Goal: Transaction & Acquisition: Register for event/course

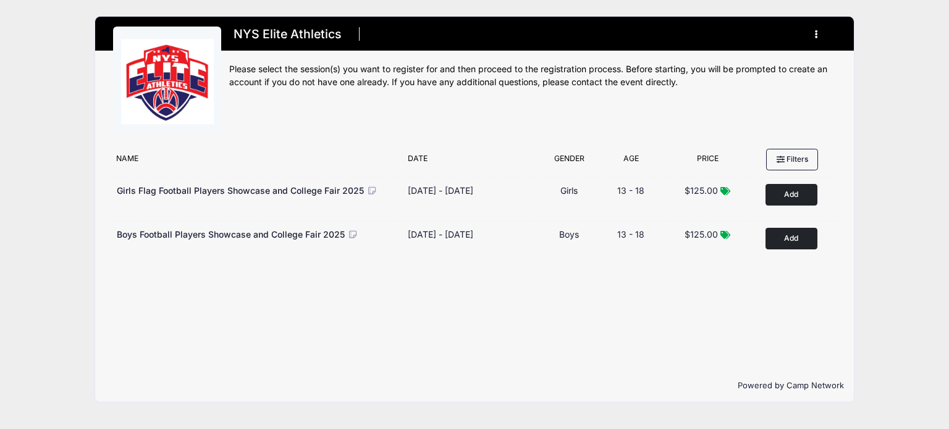
click at [817, 35] on icon "button" at bounding box center [820, 35] width 10 height 0
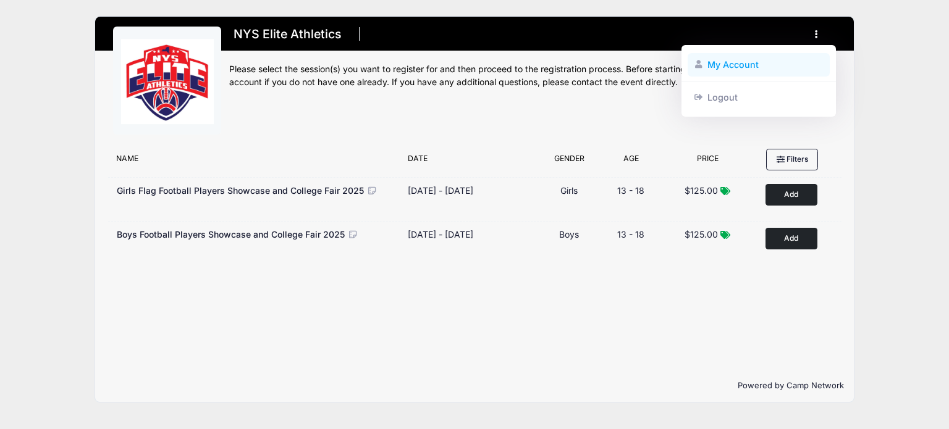
click at [741, 64] on link "My Account" at bounding box center [759, 64] width 143 height 23
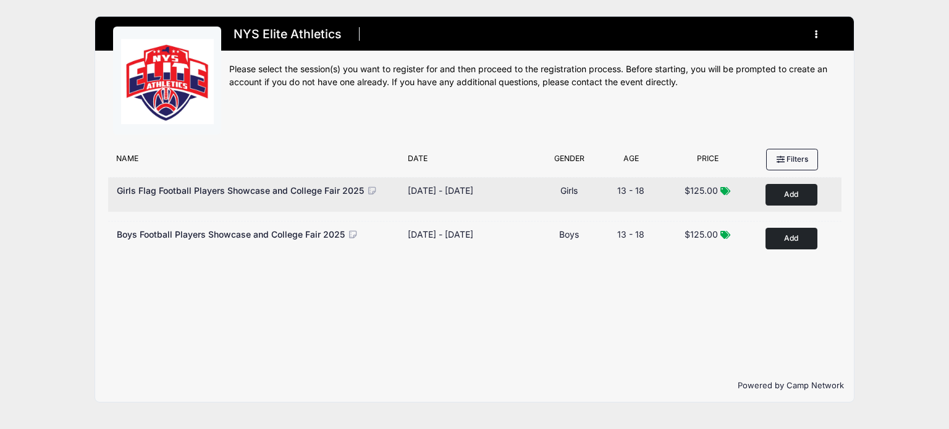
click at [788, 200] on button "Add to Cart" at bounding box center [791, 195] width 52 height 22
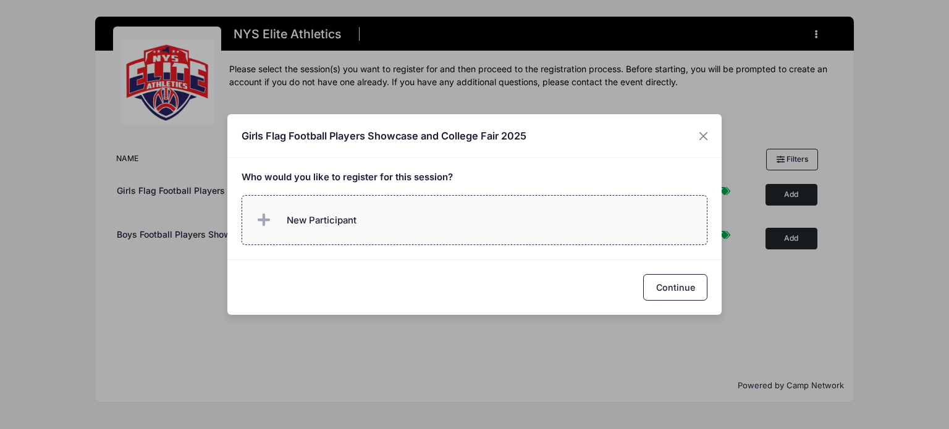
click at [399, 207] on label "New Participant" at bounding box center [475, 220] width 466 height 50
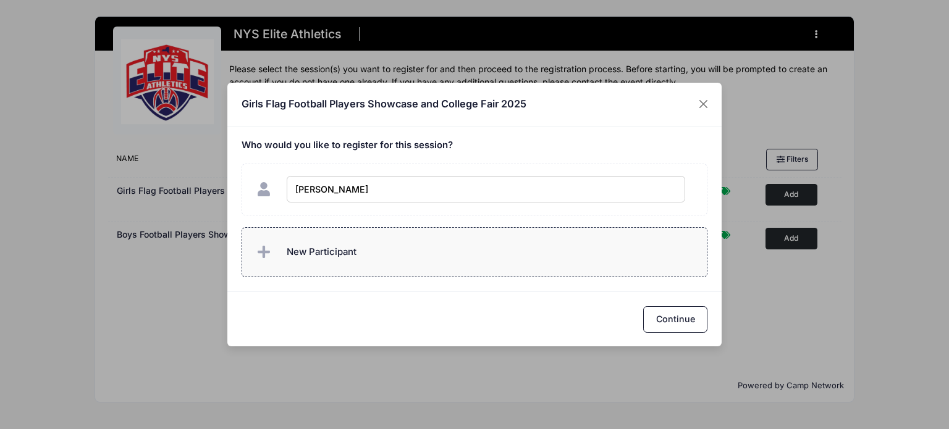
type input "Emily Lippert"
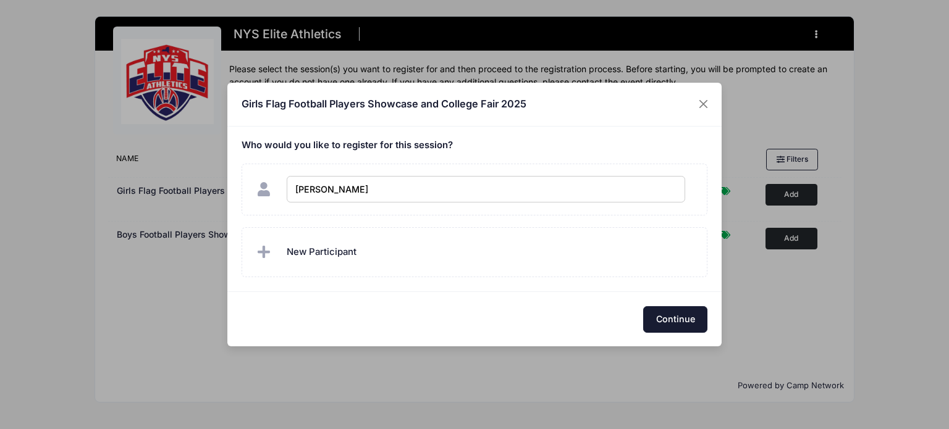
checkbox input "true"
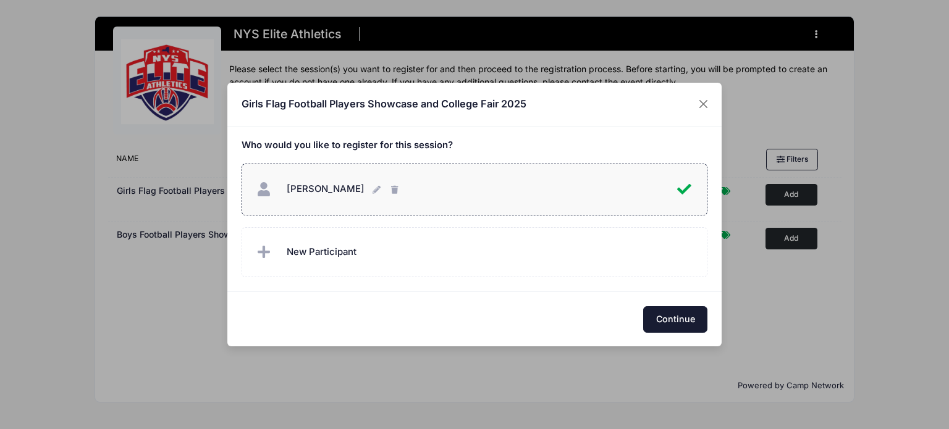
click at [655, 316] on button "Continue" at bounding box center [675, 319] width 64 height 27
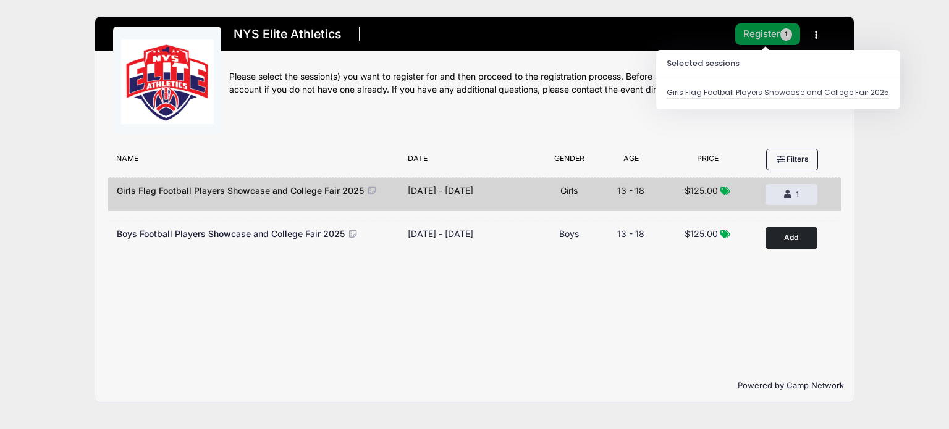
click at [764, 33] on button "Register 1" at bounding box center [767, 34] width 65 height 22
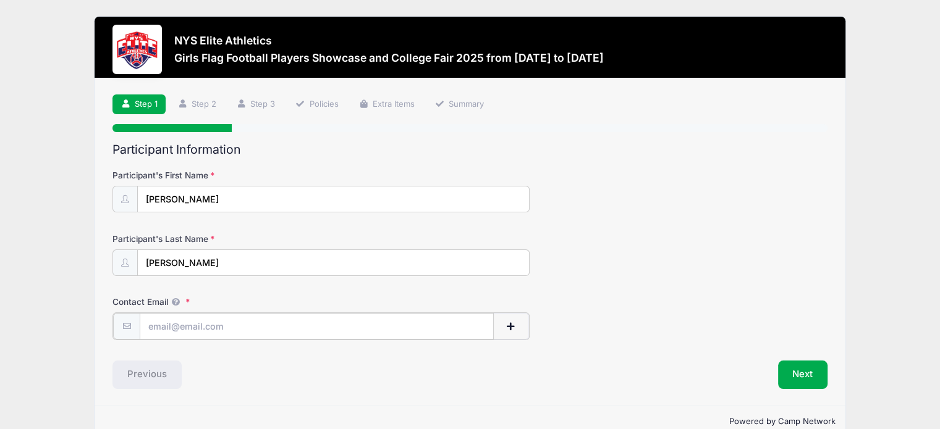
click at [294, 323] on input "Contact Email" at bounding box center [317, 326] width 354 height 27
type input "glippert26@aol.com"
click at [787, 370] on button "Next" at bounding box center [803, 374] width 50 height 28
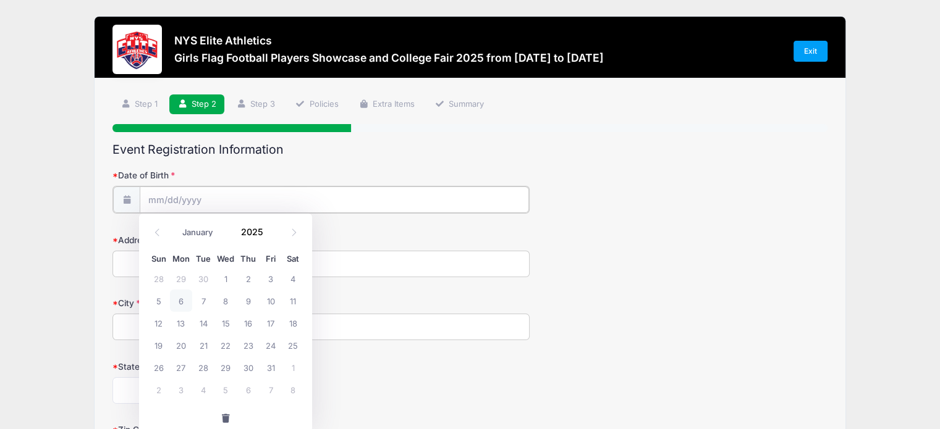
click at [215, 195] on input "Date of Birth" at bounding box center [334, 200] width 389 height 27
click at [269, 234] on span at bounding box center [270, 236] width 9 height 9
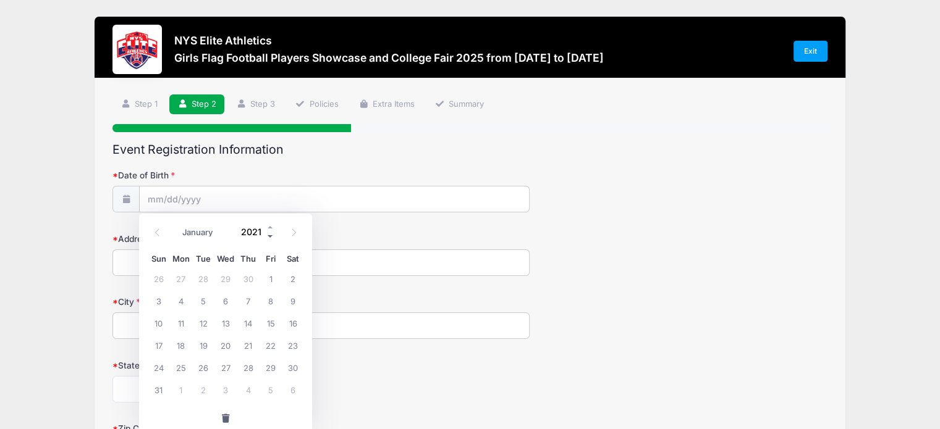
click at [269, 234] on span at bounding box center [270, 236] width 9 height 9
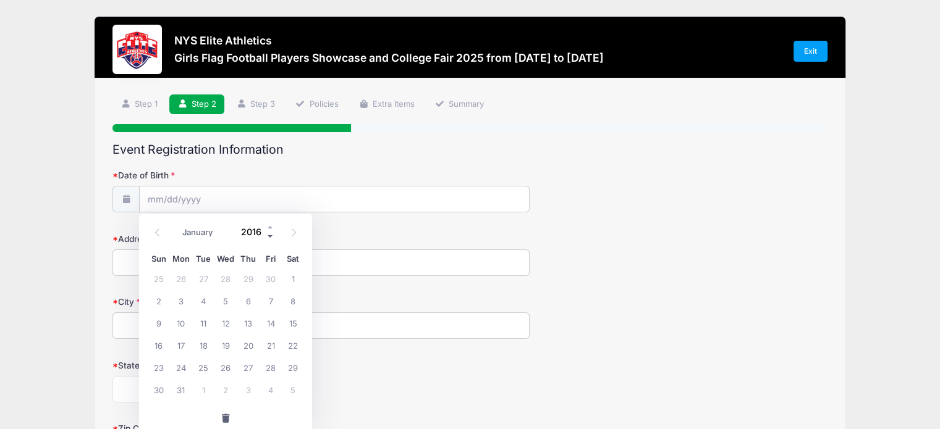
click at [269, 234] on span at bounding box center [270, 236] width 9 height 9
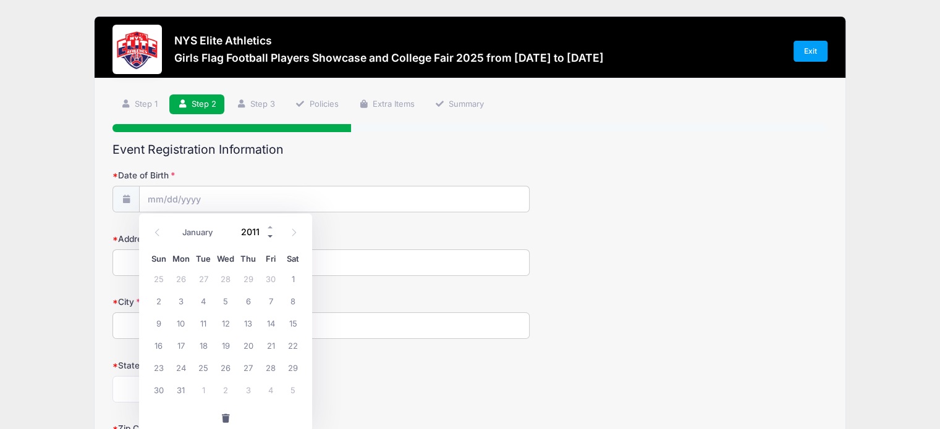
click at [269, 234] on span at bounding box center [270, 236] width 9 height 9
type input "2009"
click at [296, 230] on icon at bounding box center [294, 233] width 8 height 8
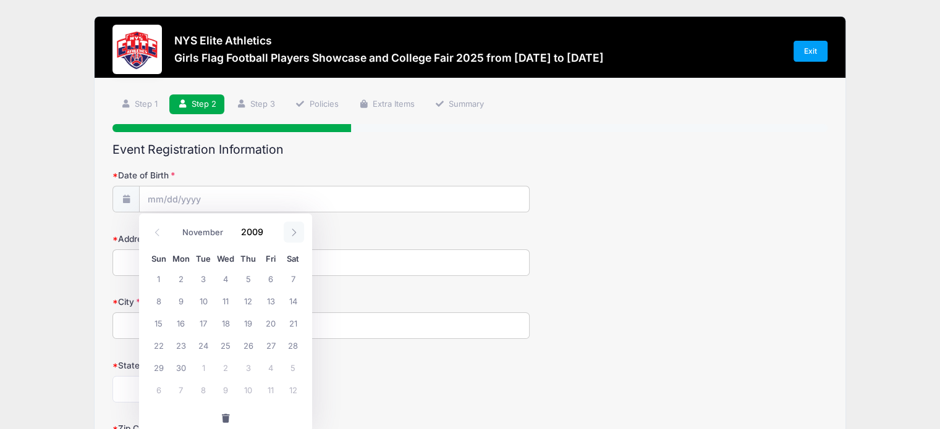
select select "11"
click at [222, 343] on span "23" at bounding box center [225, 345] width 22 height 22
type input "[DATE]"
click at [142, 261] on input "Address" at bounding box center [320, 263] width 417 height 27
type input "[STREET_ADDRESS]"
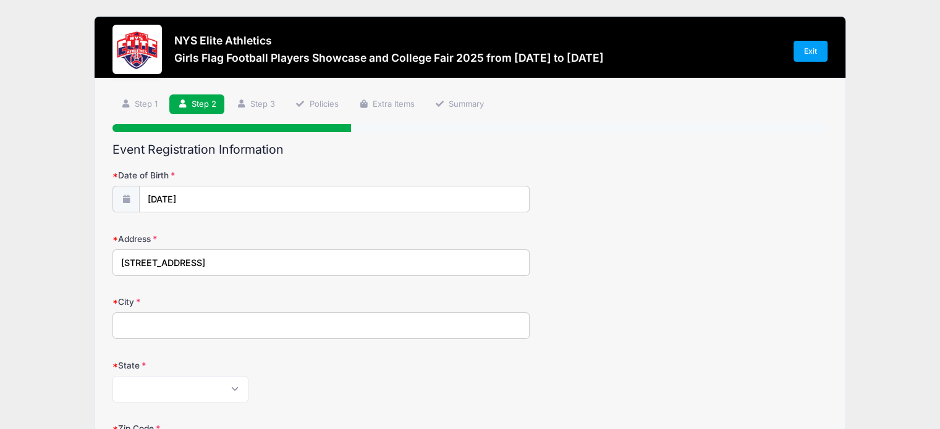
type input "AVON"
select select "NY"
type input "14414"
type input "5857325154"
type input "[EMAIL_ADDRESS][DOMAIN_NAME]"
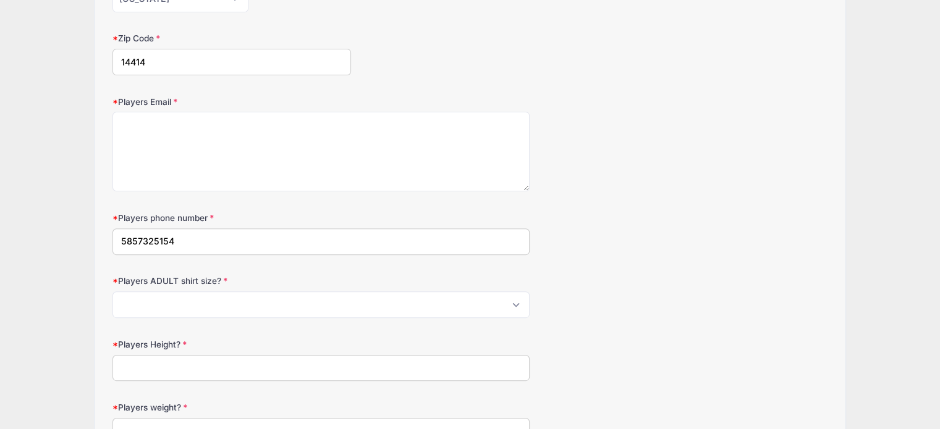
scroll to position [394, 0]
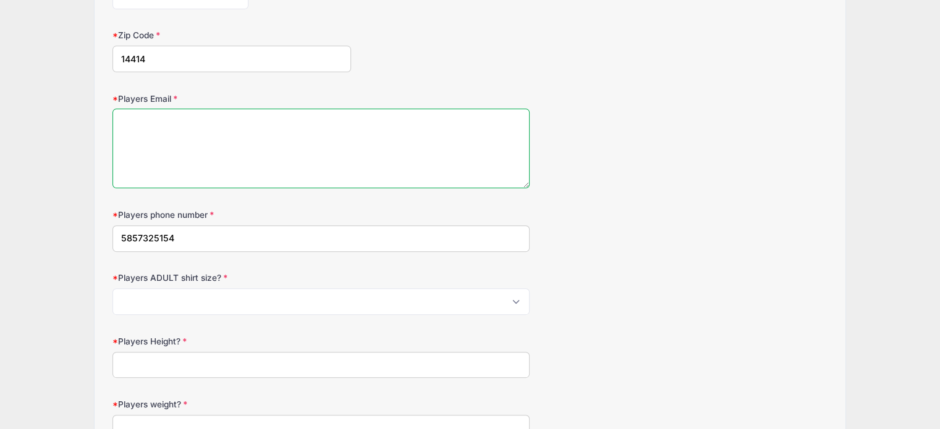
click at [148, 128] on textarea "Players Email" at bounding box center [320, 149] width 417 height 80
type textarea "[EMAIL_ADDRESS][DOMAIN_NAME]"
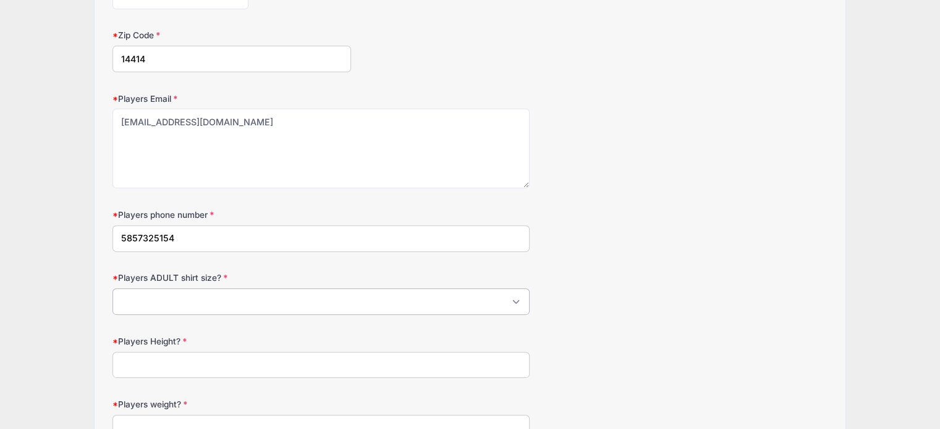
click at [187, 302] on select "Please Select S M L XL 2XL 3XL 4XL" at bounding box center [320, 301] width 417 height 27
select select "S"
click at [112, 288] on select "Please Select S M L XL 2XL 3XL 4XL" at bounding box center [320, 301] width 417 height 27
click at [165, 363] on input "Players Height?" at bounding box center [320, 365] width 417 height 27
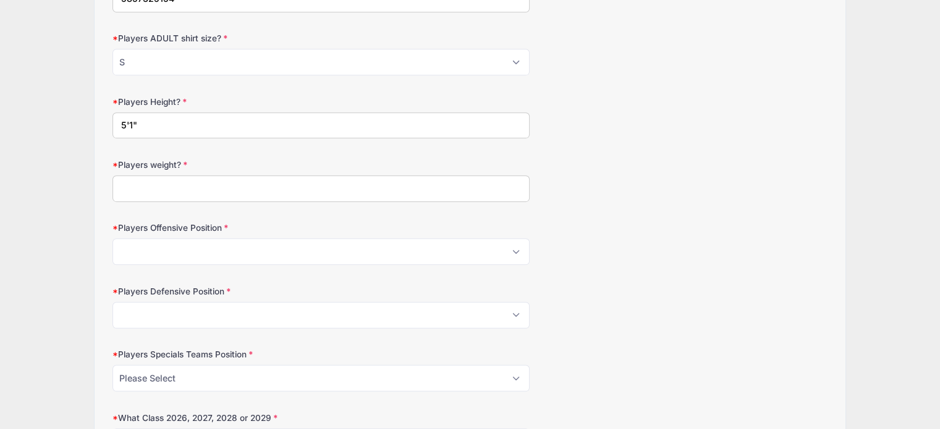
scroll to position [637, 0]
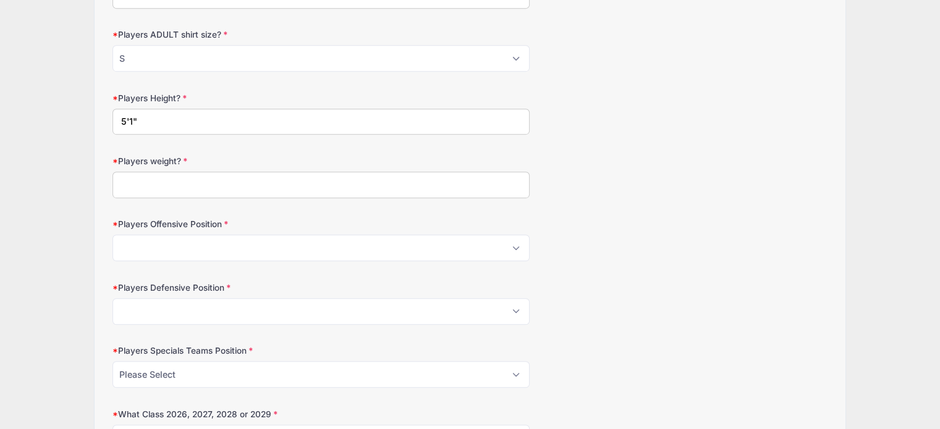
type input "5'1""
click at [197, 182] on input "Players weight?" at bounding box center [320, 185] width 417 height 27
click at [515, 248] on select "Please Select OL Center QB RB FB HB WR TE Athlete Kicker" at bounding box center [320, 248] width 417 height 27
select select "QB"
click at [112, 235] on select "Please Select OL Center QB RB FB HB WR TE Athlete Kicker" at bounding box center [320, 248] width 417 height 27
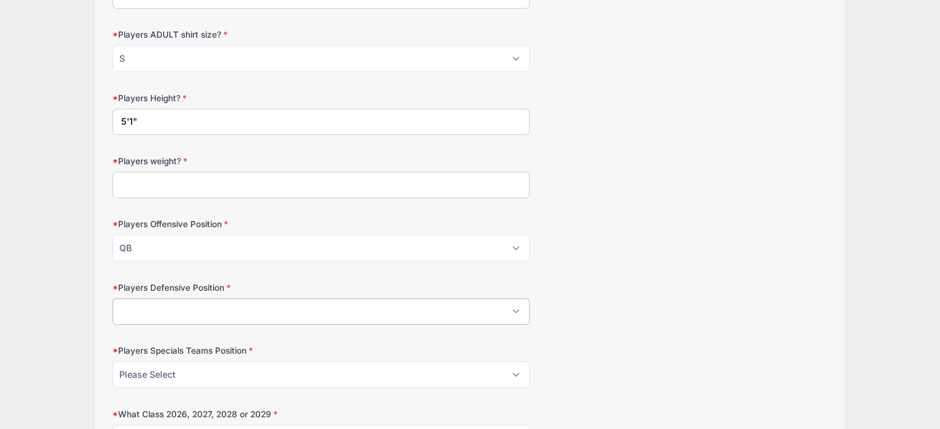
click at [381, 311] on select "Please Select DL DE ILB OLB SS FS CB Punter" at bounding box center [320, 311] width 417 height 27
select select "DL"
click at [112, 298] on select "Please Select DL DE ILB OLB SS FS CB Punter" at bounding box center [320, 311] width 417 height 27
click at [293, 188] on input "Players weight?" at bounding box center [320, 185] width 417 height 27
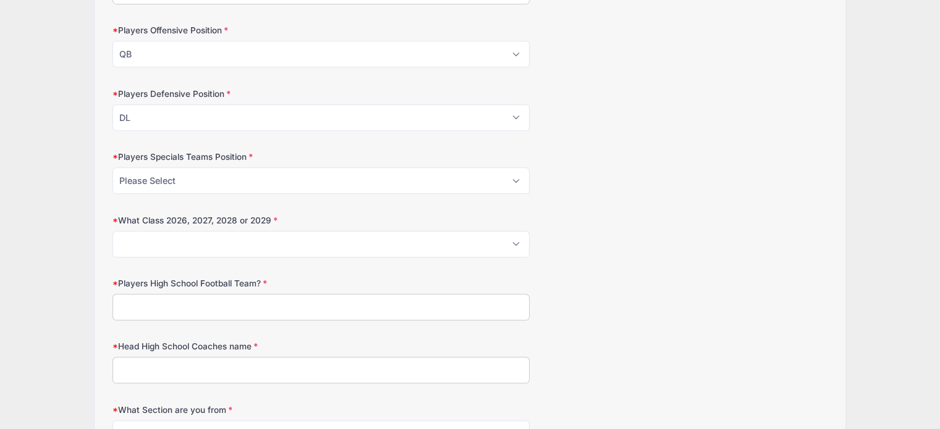
scroll to position [838, 0]
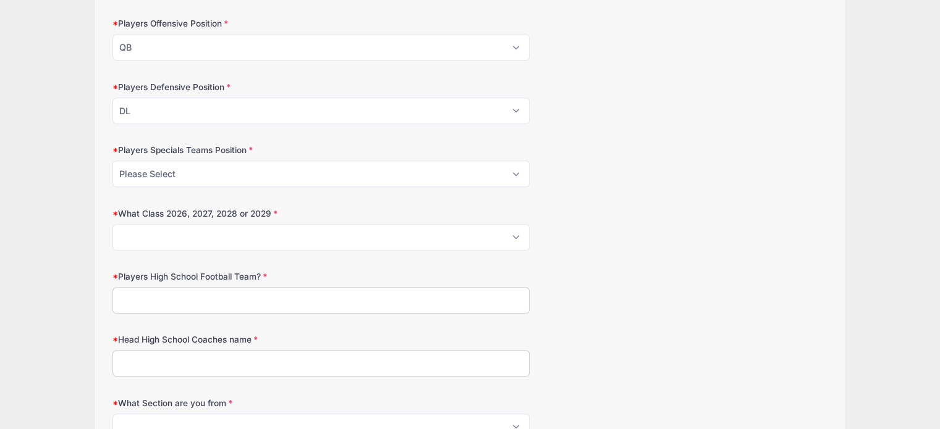
type input "100"
click at [517, 170] on select "Please Select P K PandK LS Returner NA" at bounding box center [320, 174] width 417 height 27
select select "NA"
click at [112, 161] on select "Please Select P K PandK LS Returner NA" at bounding box center [320, 174] width 417 height 27
click at [216, 231] on select "Please Select 2026 2027 2028 2029" at bounding box center [320, 237] width 417 height 27
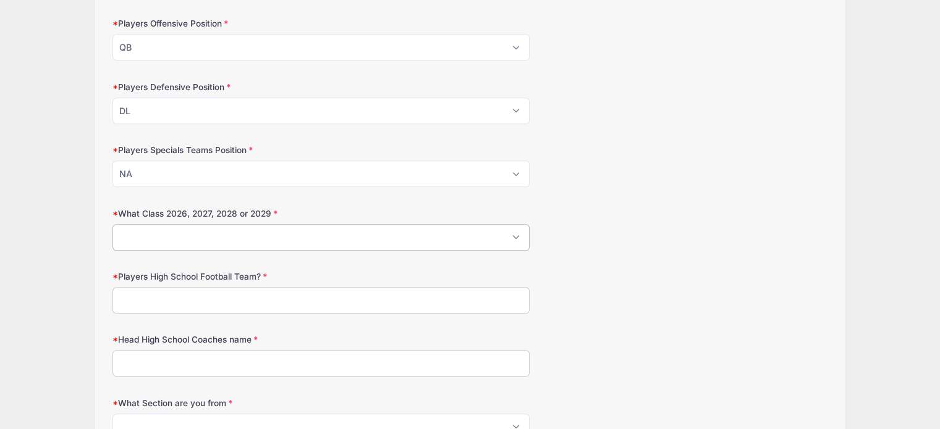
select select "2028"
click at [112, 224] on select "Please Select 2026 2027 2028 2029" at bounding box center [320, 237] width 417 height 27
click at [191, 303] on input "Players High School Football Team?" at bounding box center [320, 300] width 417 height 27
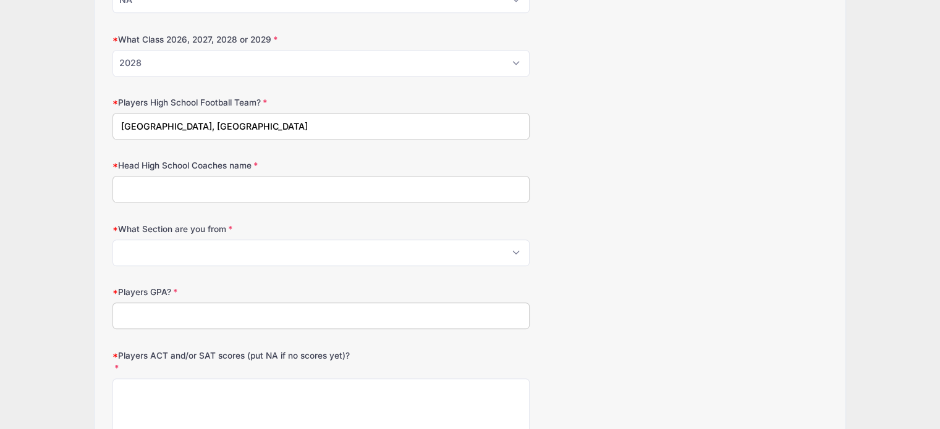
scroll to position [1015, 0]
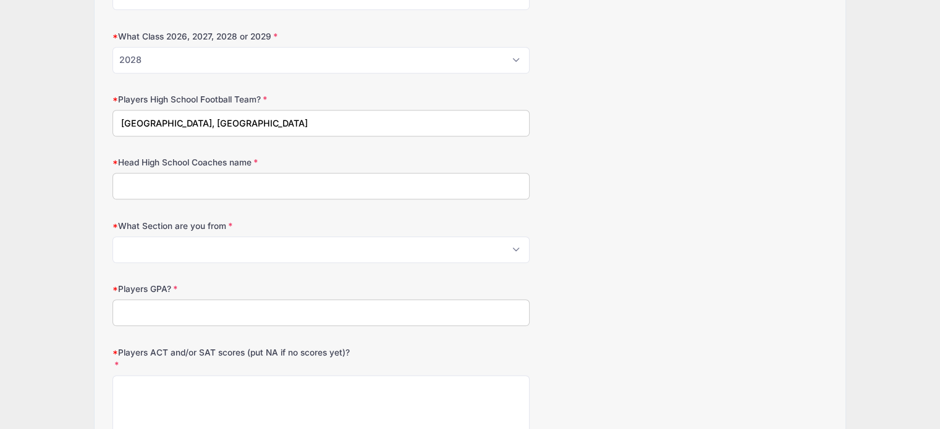
type input "[GEOGRAPHIC_DATA], [GEOGRAPHIC_DATA]"
click at [287, 190] on input "Head High School Coaches name" at bounding box center [320, 186] width 417 height 27
type input "[PERSON_NAME]"
click at [496, 249] on select "Please Select 1 2 3 4 5 6 7 8 9 10 11" at bounding box center [320, 250] width 417 height 27
select select "5"
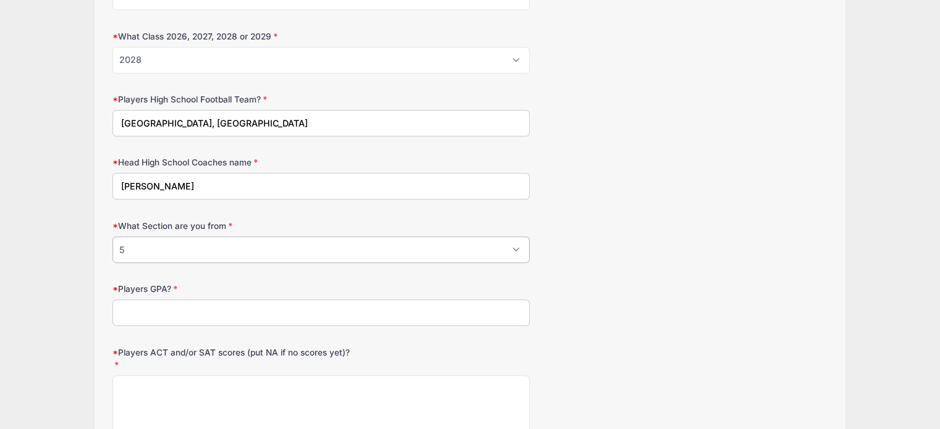
click at [112, 237] on select "Please Select 1 2 3 4 5 6 7 8 9 10 11" at bounding box center [320, 250] width 417 height 27
click at [211, 309] on input "Players GPA?" at bounding box center [320, 313] width 417 height 27
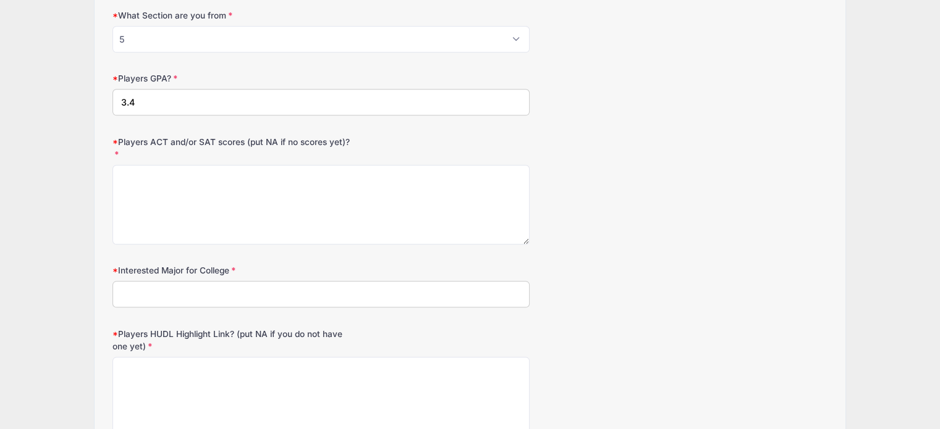
scroll to position [1236, 0]
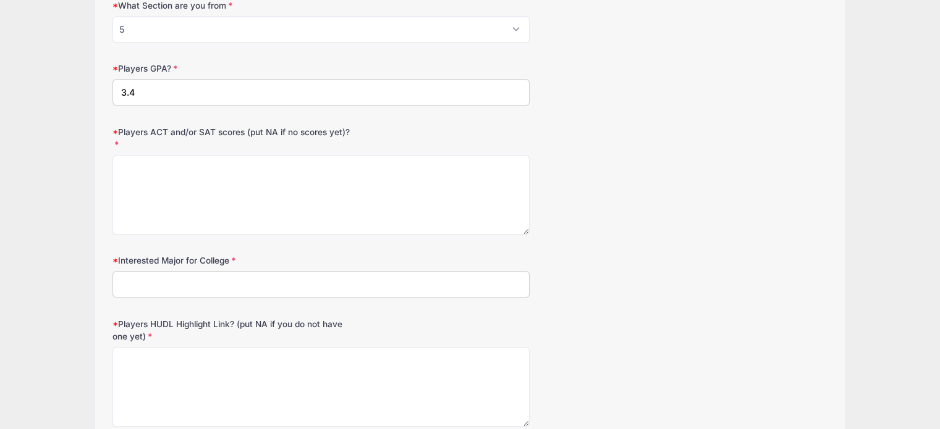
type input "3.4"
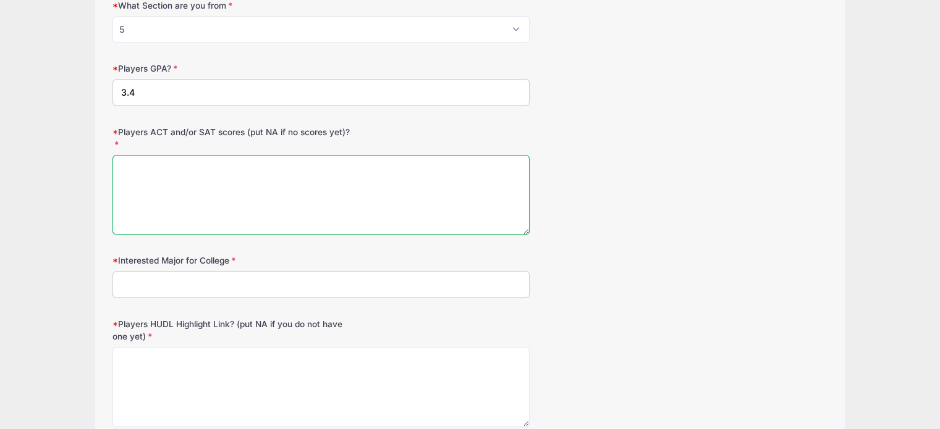
click at [174, 167] on textarea "Players ACT and/or SAT scores (put NA if no scores yet)?" at bounding box center [320, 195] width 417 height 80
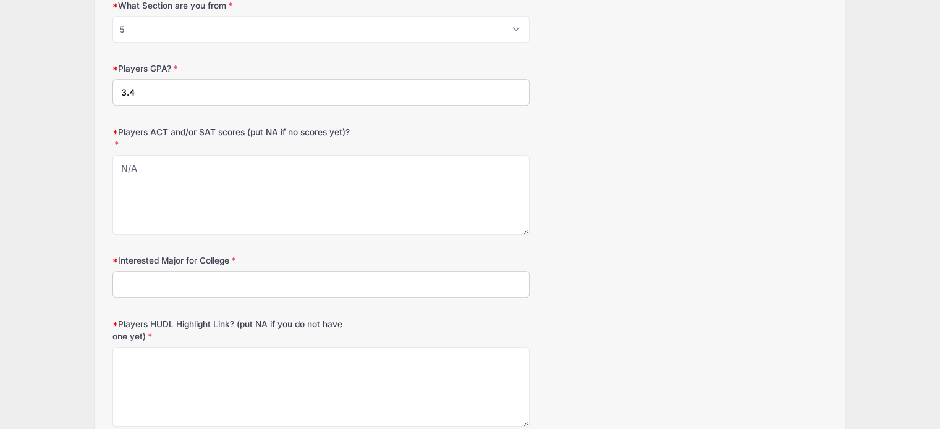
click at [206, 283] on input "Interested Major for College" at bounding box center [320, 284] width 417 height 27
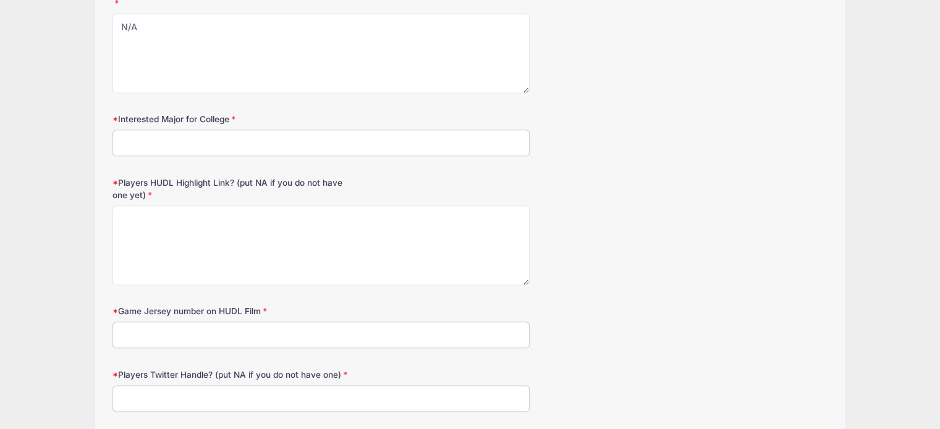
scroll to position [1001, 0]
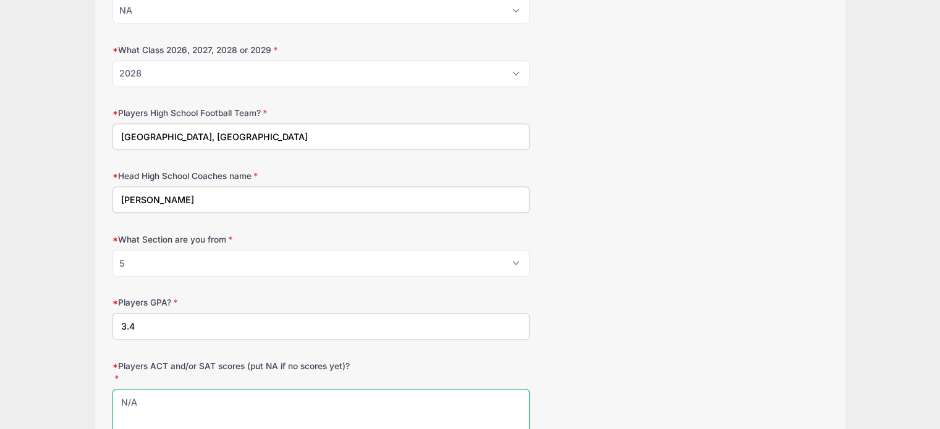
click at [133, 398] on textarea "N/A" at bounding box center [320, 429] width 417 height 80
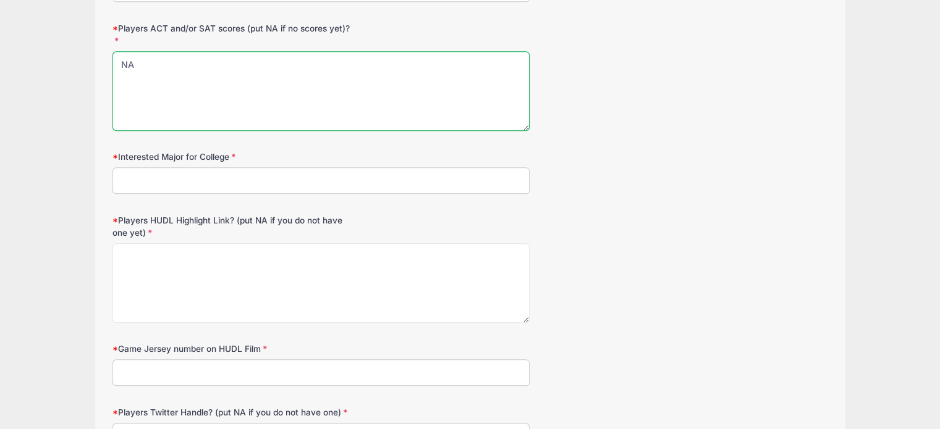
scroll to position [1343, 0]
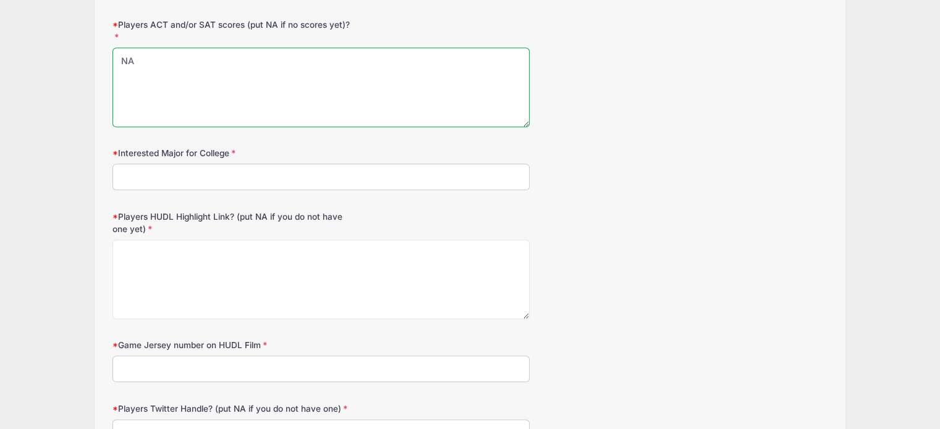
type textarea "NA"
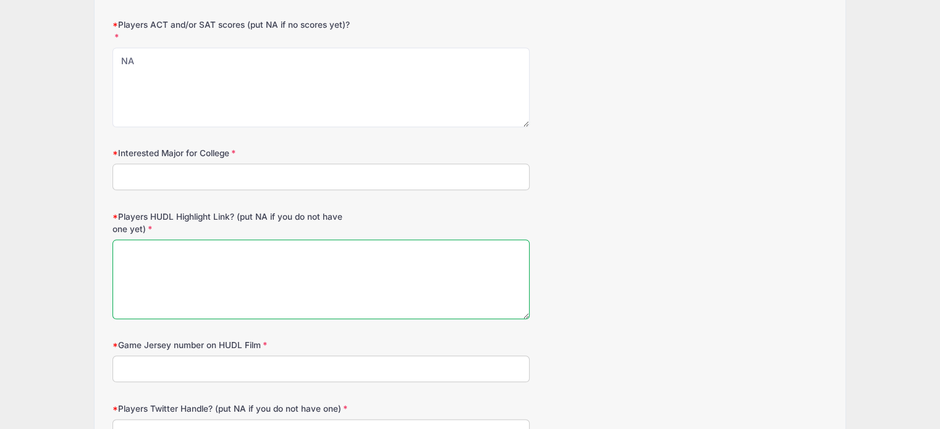
click at [148, 251] on textarea "Players HUDL Highlight Link? (put NA if you do not have one yet)" at bounding box center [320, 280] width 417 height 80
type textarea "NA"
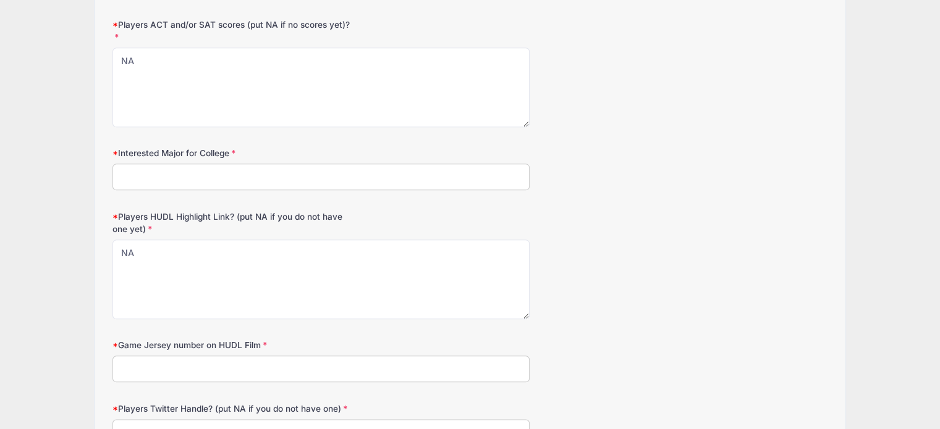
click at [227, 368] on input "Game Jersey number on HUDL Film" at bounding box center [320, 369] width 417 height 27
type input "NA"
click at [180, 165] on input "Interested Major for College" at bounding box center [320, 177] width 417 height 27
drag, startPoint x: 156, startPoint y: 171, endPoint x: 114, endPoint y: 165, distance: 42.4
click at [114, 165] on input "Forensic Science" at bounding box center [320, 177] width 417 height 27
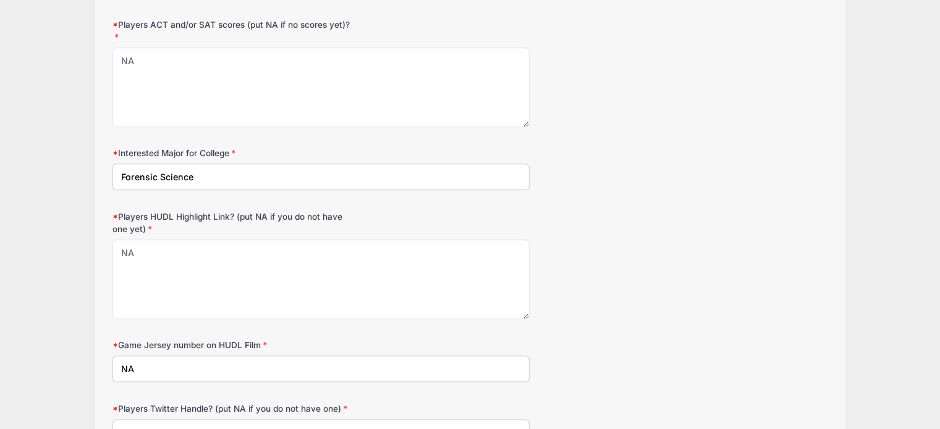
type input "Forensic Science"
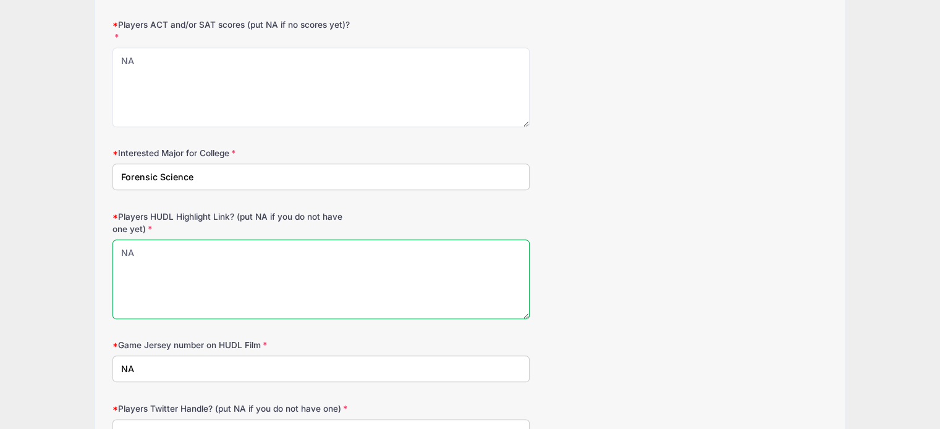
click at [418, 274] on textarea "NA" at bounding box center [320, 280] width 417 height 80
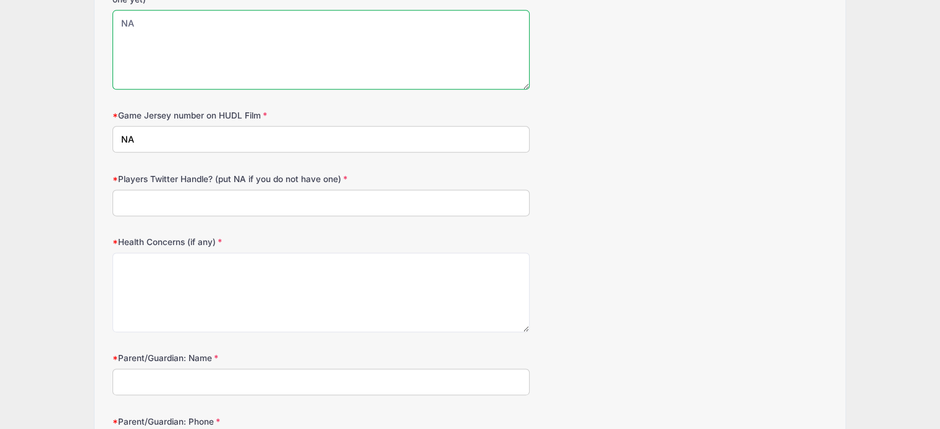
scroll to position [1579, 0]
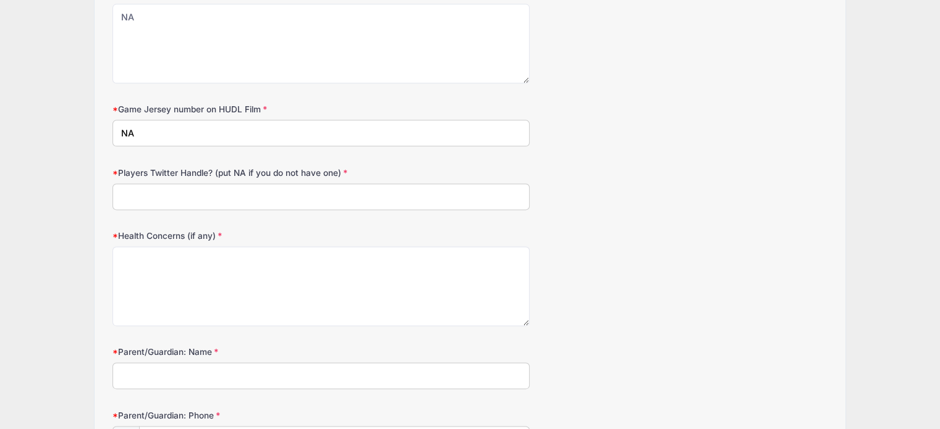
click at [183, 190] on input "Players Twitter Handle? (put NA if you do not have one)" at bounding box center [320, 196] width 417 height 27
type input "NA"
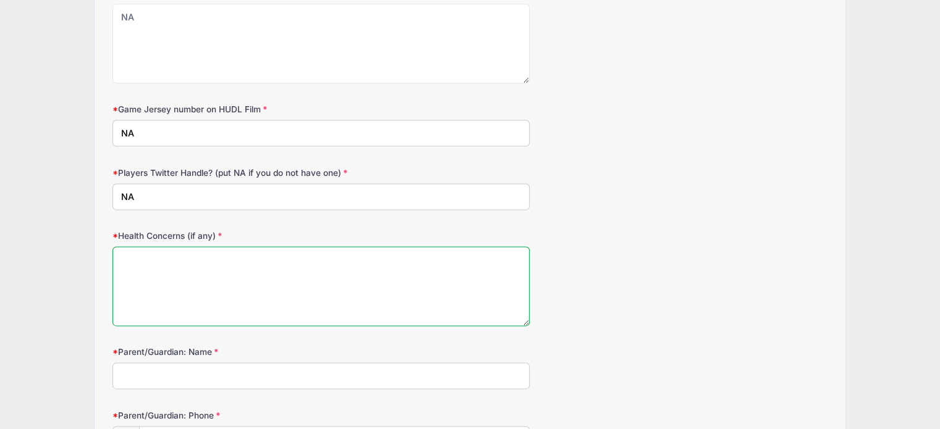
click at [155, 261] on textarea "Health Concerns (if any)" at bounding box center [320, 286] width 417 height 80
type textarea "None"
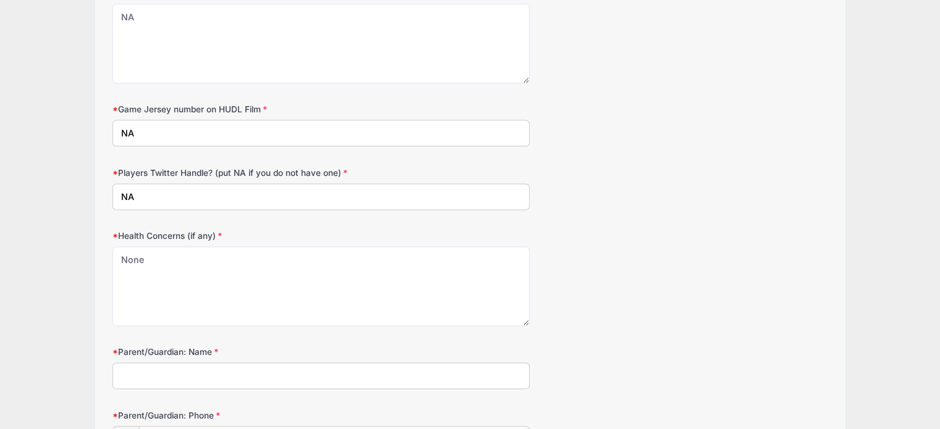
click at [154, 376] on input "Parent/Guardian: Name" at bounding box center [320, 376] width 417 height 27
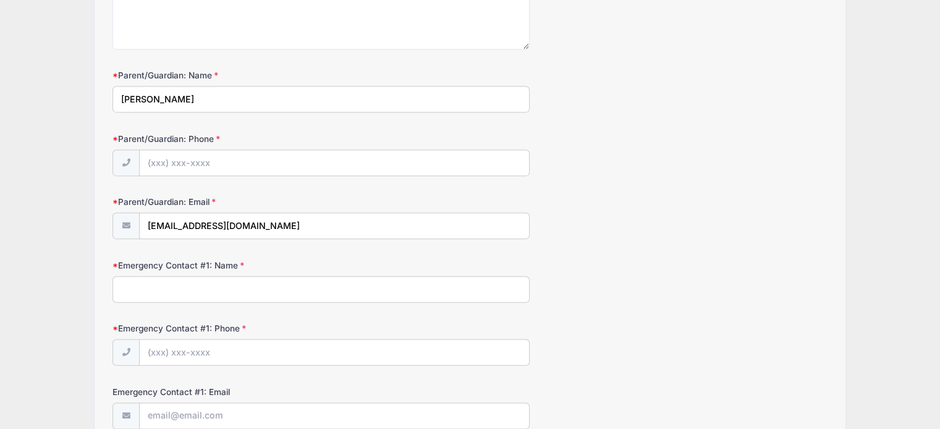
scroll to position [1858, 0]
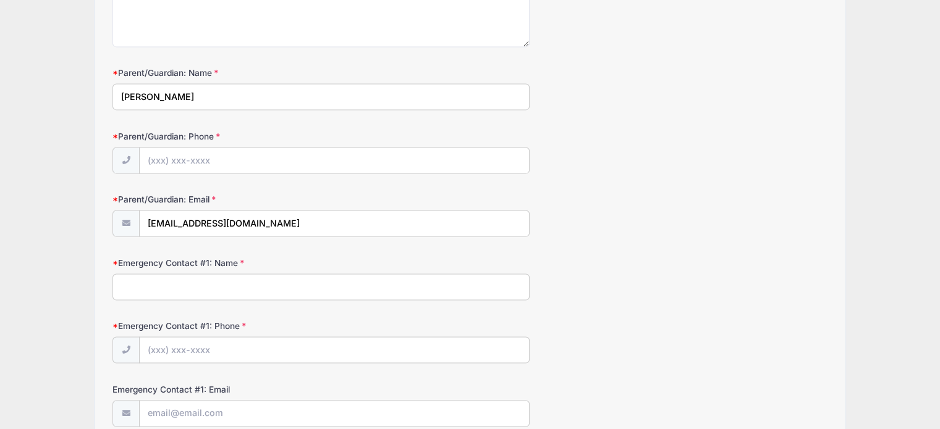
type input "[PERSON_NAME]"
click at [221, 158] on input "Parent/Guardian: Phone" at bounding box center [334, 161] width 389 height 27
type input "[PHONE_NUMBER]"
click at [206, 281] on input "Emergency Contact #1: Name" at bounding box center [320, 287] width 417 height 27
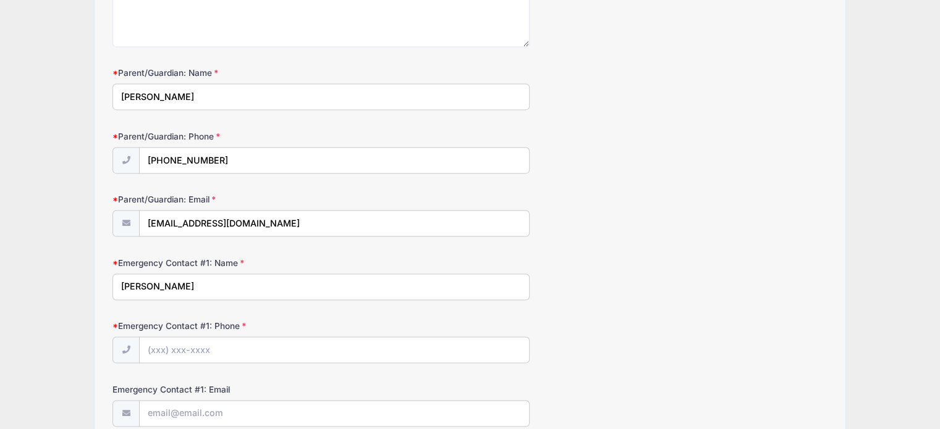
type input "[PERSON_NAME]"
click at [207, 343] on input "Emergency Contact #1: Phone" at bounding box center [334, 350] width 389 height 27
type input "[PHONE_NUMBER]"
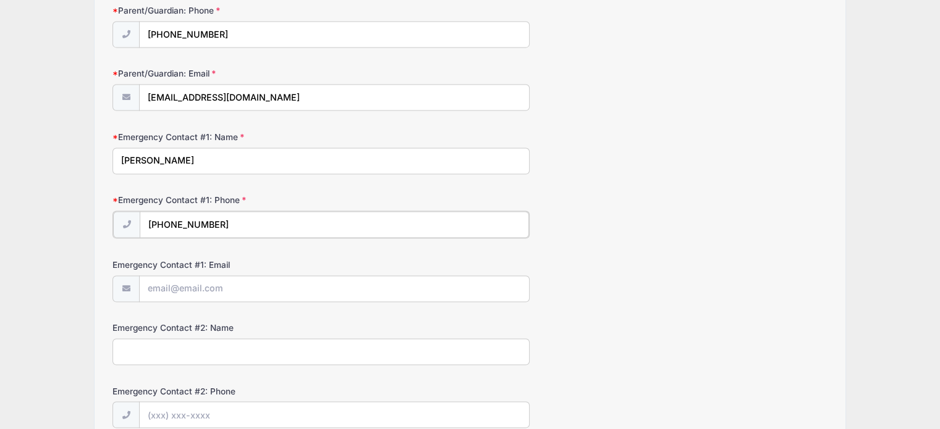
scroll to position [1977, 0]
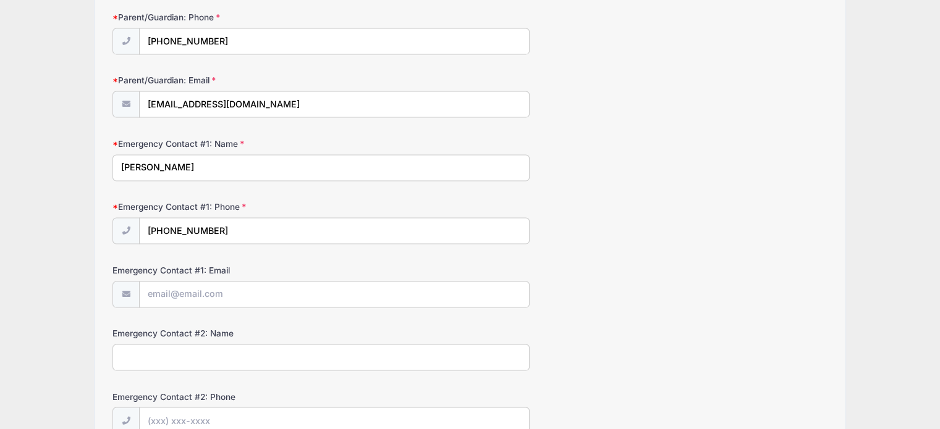
click at [136, 159] on input "[PERSON_NAME]" at bounding box center [320, 167] width 417 height 27
type input "[PERSON_NAME]"
click at [214, 224] on input "[PHONE_NUMBER]" at bounding box center [334, 231] width 389 height 27
type input "[PHONE_NUMBER]"
click at [189, 284] on input "Emergency Contact #1: Email" at bounding box center [334, 295] width 389 height 27
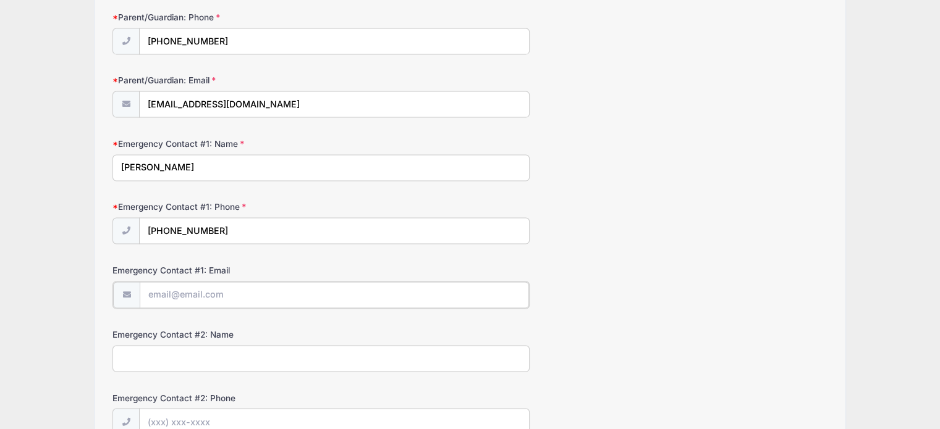
type input "[EMAIL_ADDRESS][DOMAIN_NAME]"
type input "[PHONE_NUMBER]"
click at [220, 350] on input "Emergency Contact #2: Name" at bounding box center [320, 357] width 417 height 27
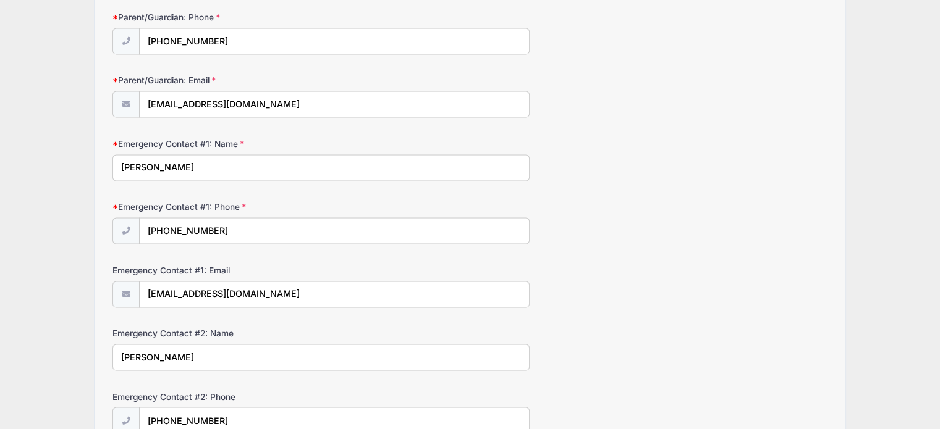
type input "[PERSON_NAME]"
click at [226, 408] on input "[PHONE_NUMBER]" at bounding box center [334, 421] width 389 height 27
type input "[PHONE_NUMBER]"
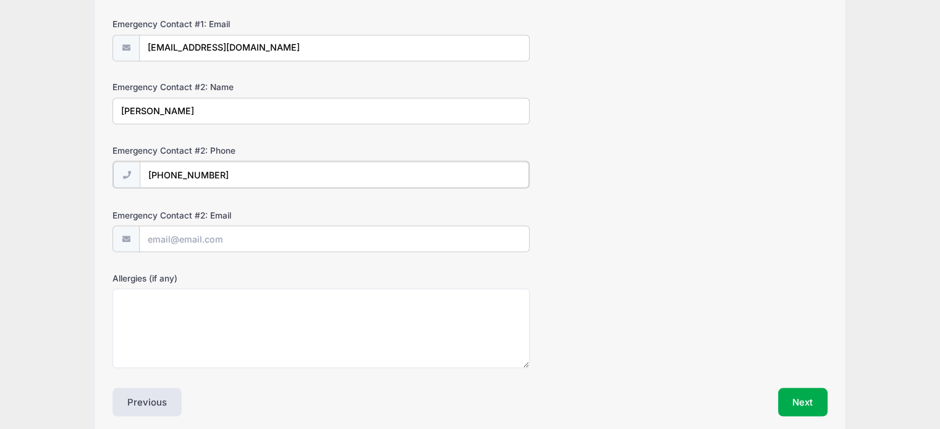
scroll to position [2227, 0]
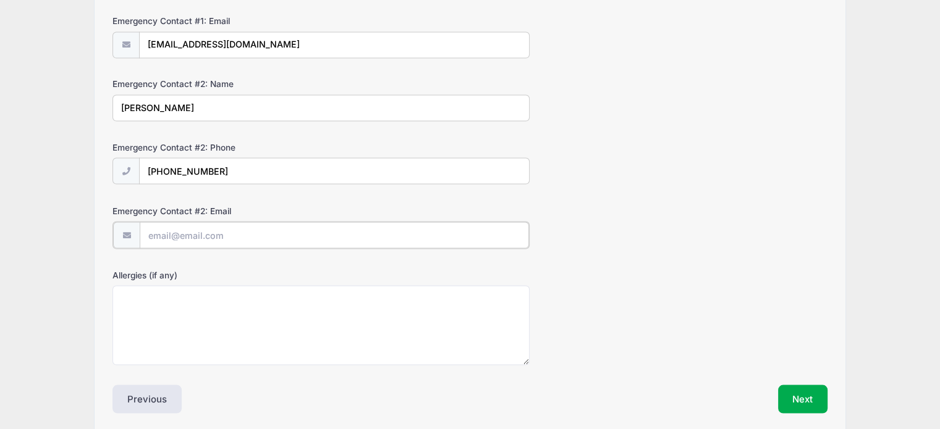
click at [200, 225] on input "Emergency Contact #2: Email" at bounding box center [334, 235] width 389 height 27
type input "[EMAIL_ADDRESS][DOMAIN_NAME]"
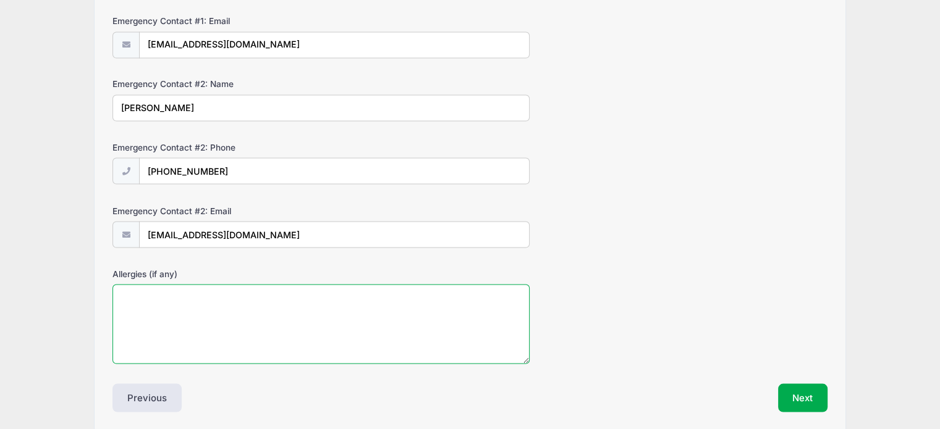
click at [157, 297] on textarea "Allergies (if any)" at bounding box center [320, 324] width 417 height 80
type textarea "None"
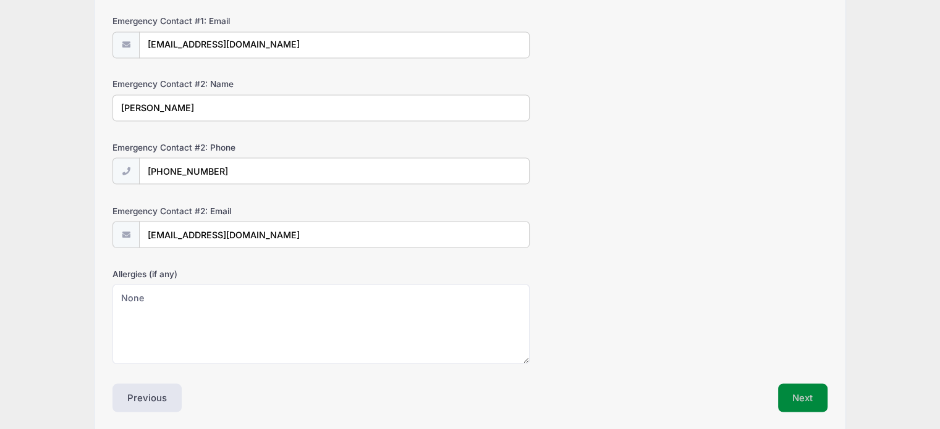
click at [786, 385] on button "Next" at bounding box center [803, 398] width 50 height 28
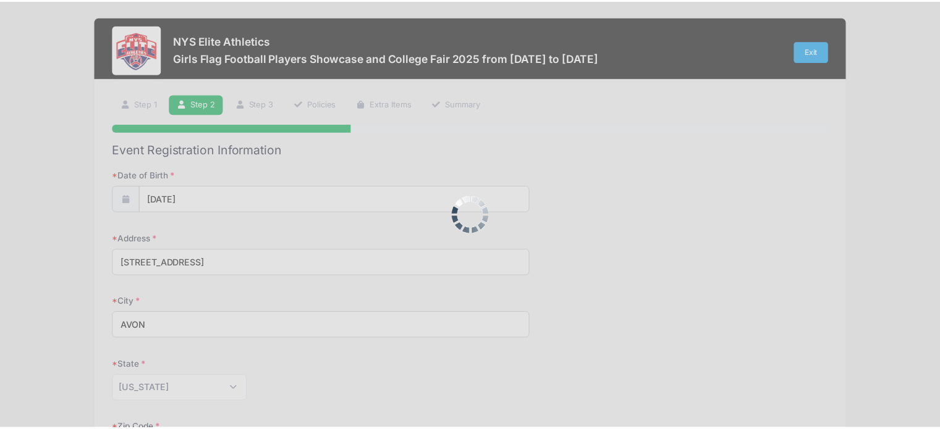
scroll to position [0, 0]
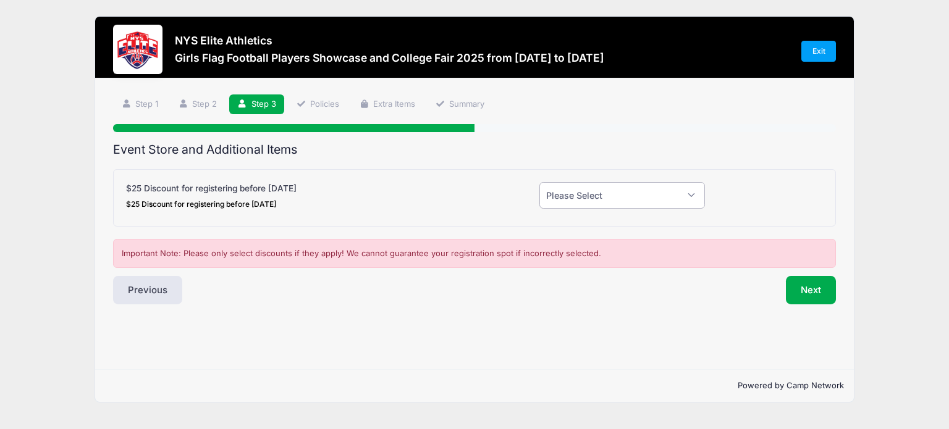
click at [693, 195] on select "Please Select Yes (-$25.00) No" at bounding box center [622, 195] width 166 height 27
select select "1"
click at [539, 182] on select "Please Select Yes (-$25.00) No" at bounding box center [622, 195] width 166 height 27
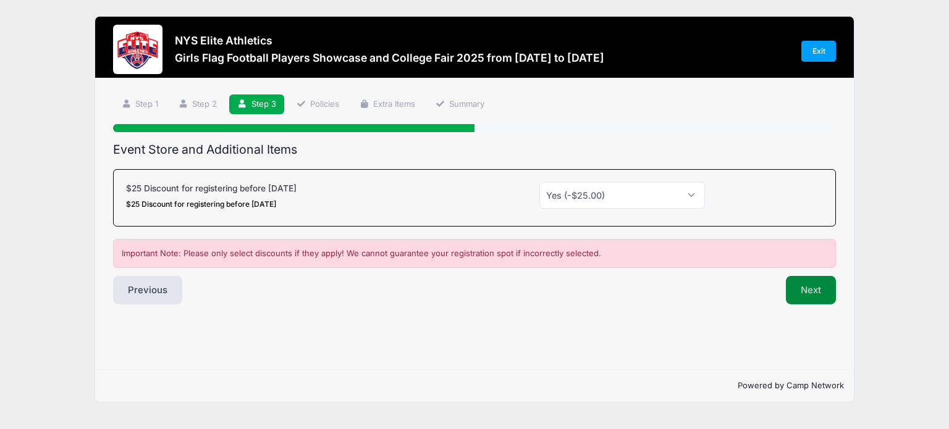
click at [808, 288] on button "Next" at bounding box center [811, 290] width 50 height 28
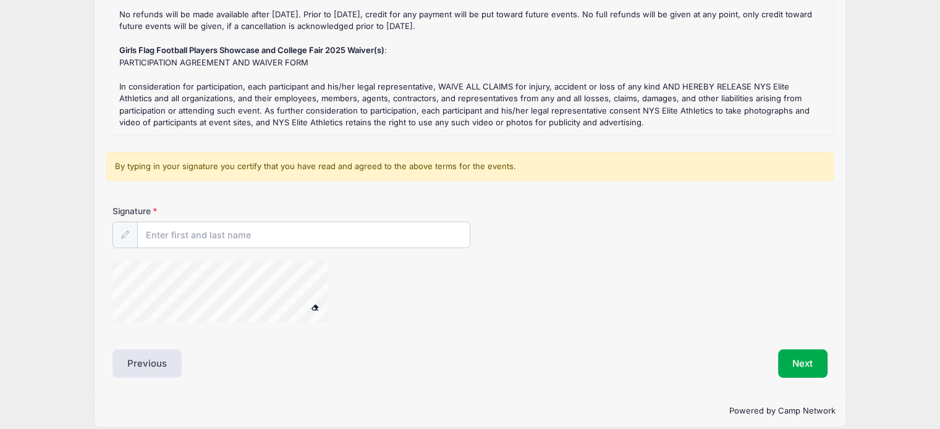
scroll to position [208, 0]
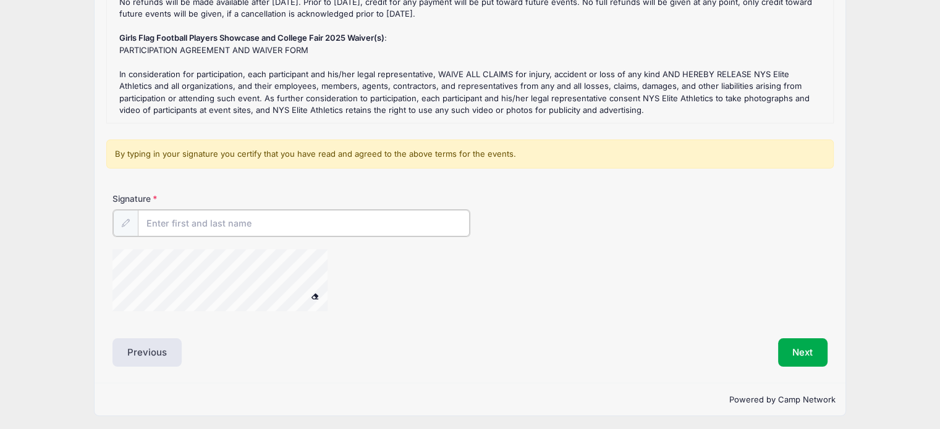
click at [208, 224] on input "Signature" at bounding box center [304, 223] width 332 height 27
type input "[PERSON_NAME]"
click at [801, 350] on button "Next" at bounding box center [803, 351] width 50 height 28
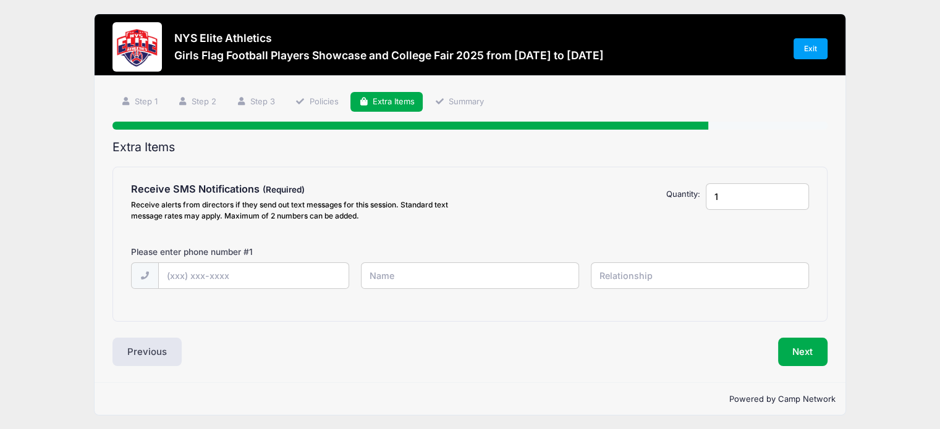
scroll to position [0, 0]
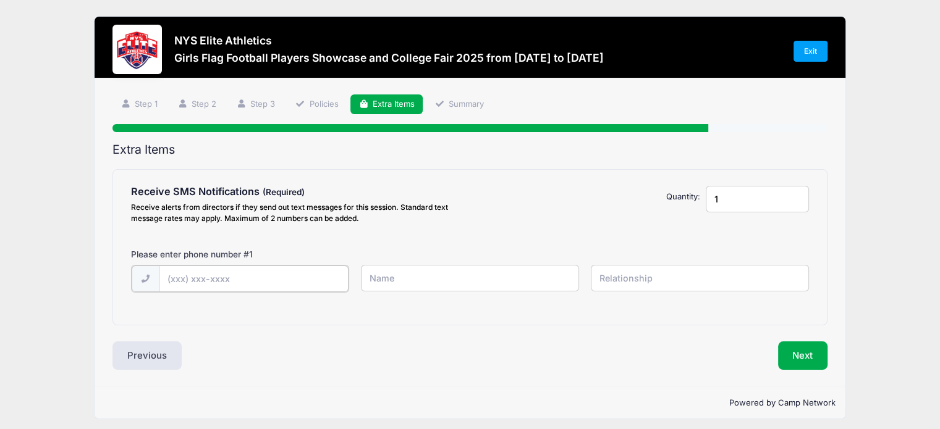
click at [222, 277] on input "text" at bounding box center [254, 279] width 190 height 27
type input "[PHONE_NUMBER]"
click at [391, 284] on input "text" at bounding box center [470, 278] width 218 height 27
type input "[PERSON_NAME]"
type input "Father"
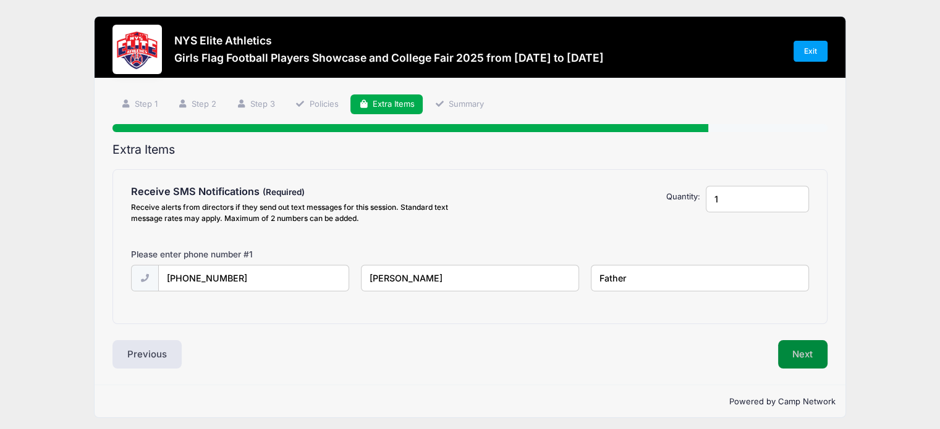
click at [813, 350] on button "Next" at bounding box center [803, 354] width 50 height 28
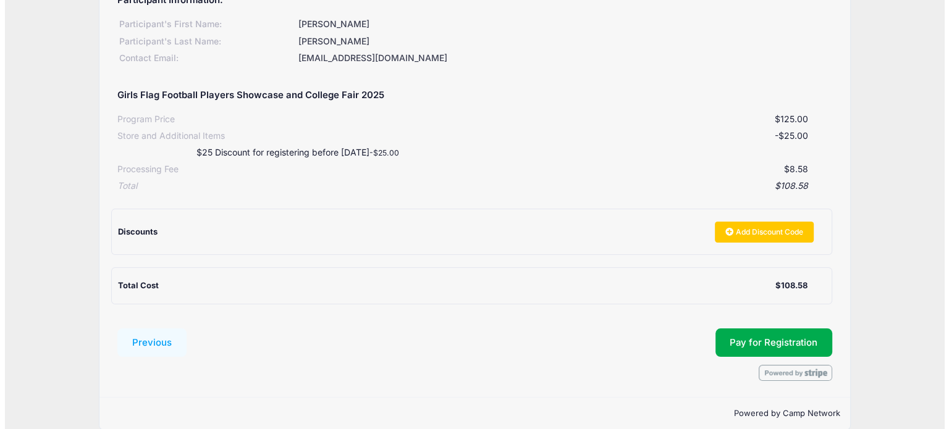
scroll to position [190, 0]
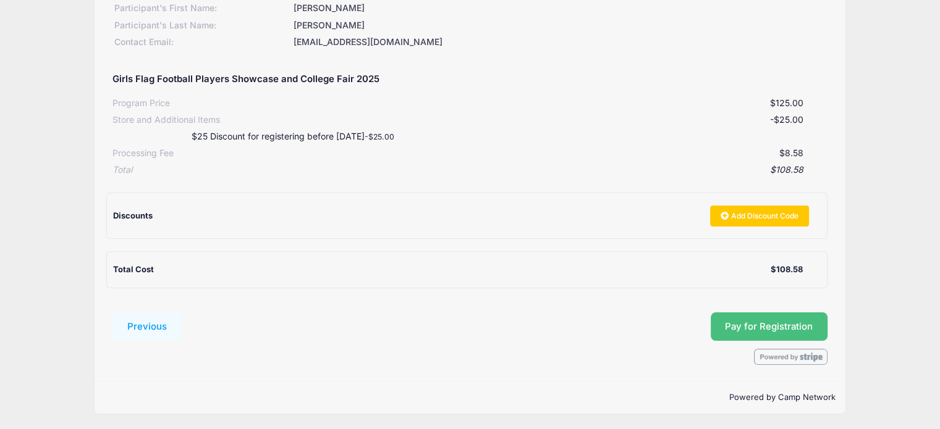
click at [762, 321] on button "Pay for Registration" at bounding box center [768, 327] width 117 height 28
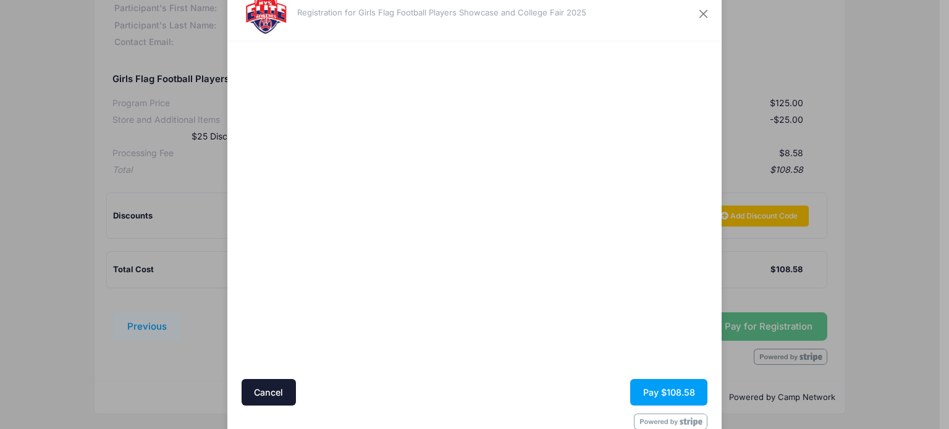
scroll to position [67, 0]
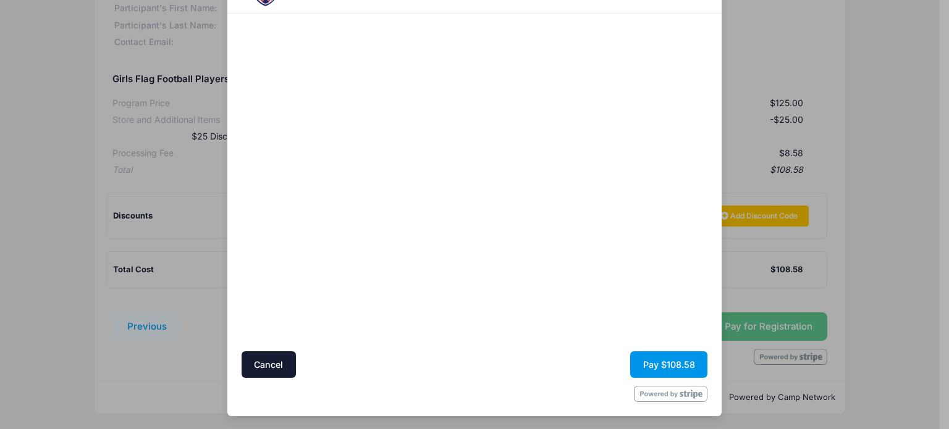
click at [676, 363] on button "Pay $108.58" at bounding box center [668, 365] width 77 height 27
click at [678, 361] on button "Pay $108.58" at bounding box center [668, 365] width 77 height 27
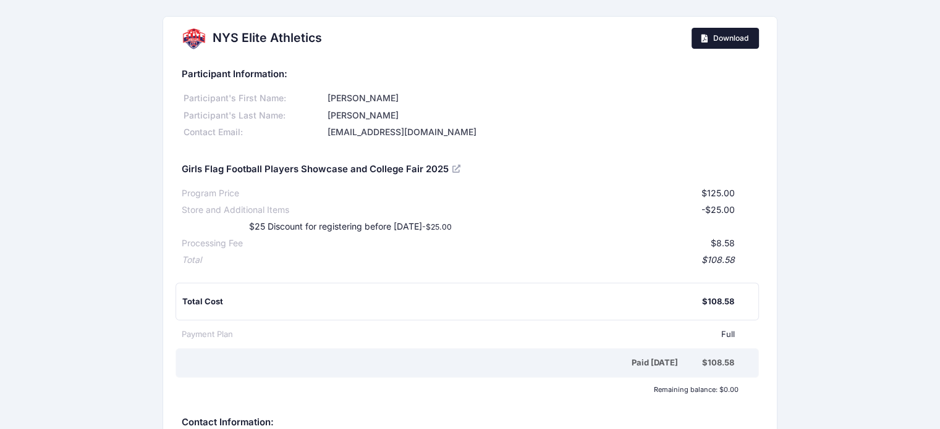
click at [724, 40] on span "Download" at bounding box center [730, 37] width 35 height 9
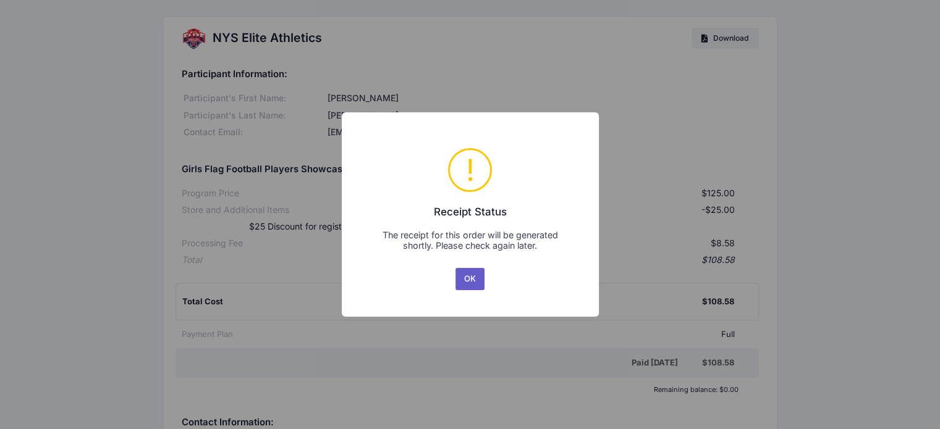
click at [467, 279] on button "OK" at bounding box center [470, 279] width 30 height 22
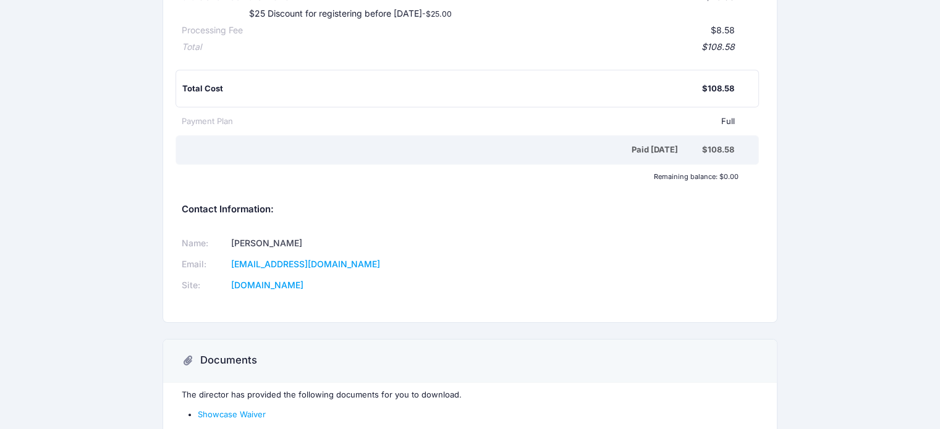
scroll to position [289, 0]
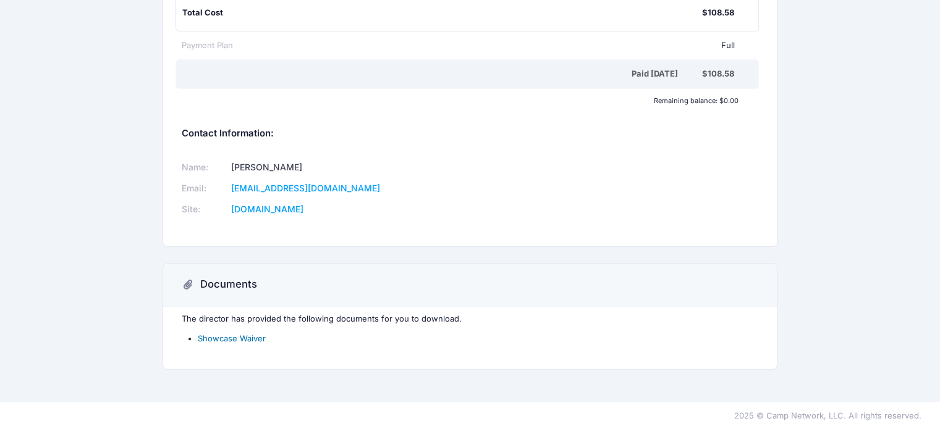
click at [225, 336] on link "Showcase Waiver" at bounding box center [232, 339] width 68 height 10
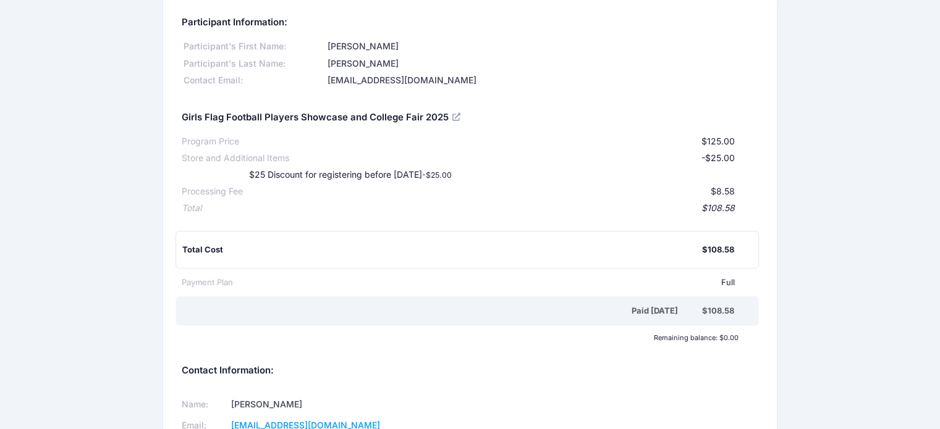
scroll to position [0, 0]
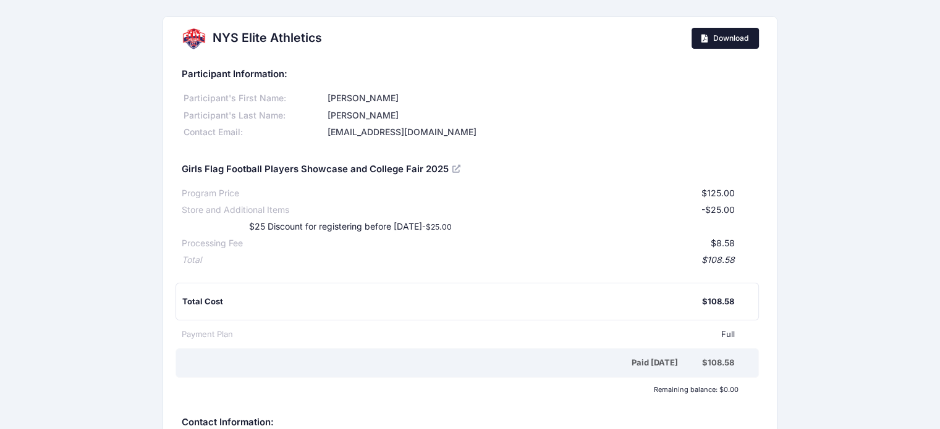
click at [710, 44] on link "Download" at bounding box center [724, 38] width 67 height 21
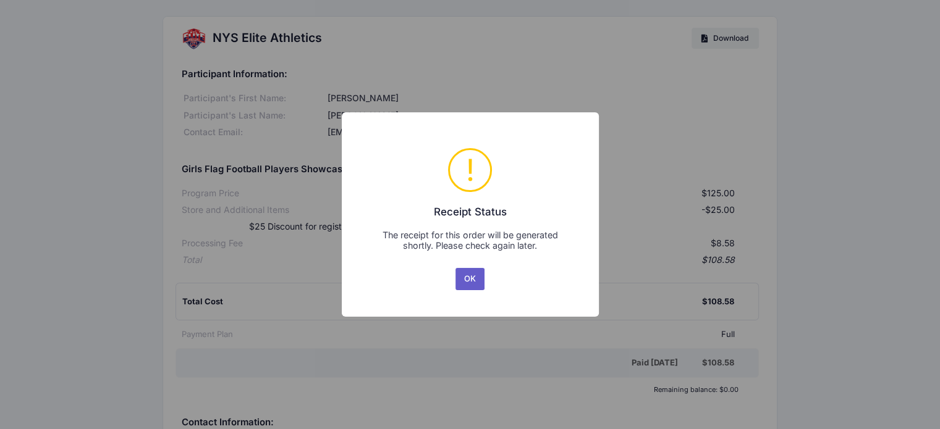
click at [474, 279] on button "OK" at bounding box center [470, 279] width 30 height 22
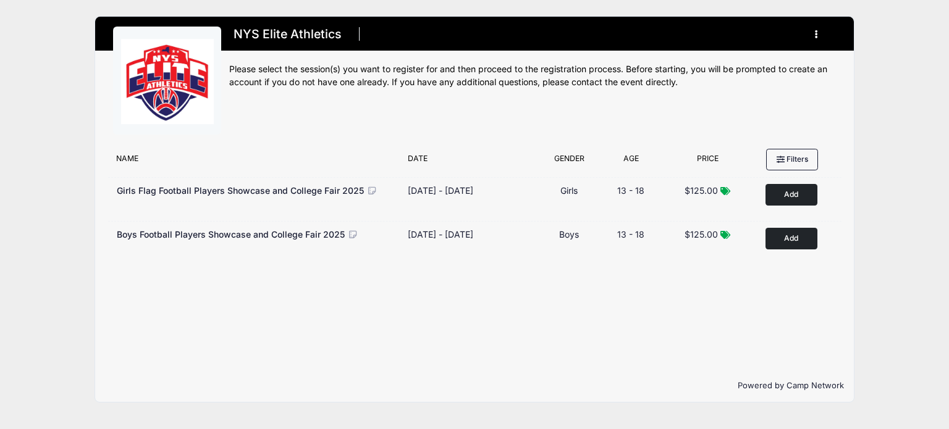
click at [820, 35] on button "button" at bounding box center [818, 34] width 33 height 22
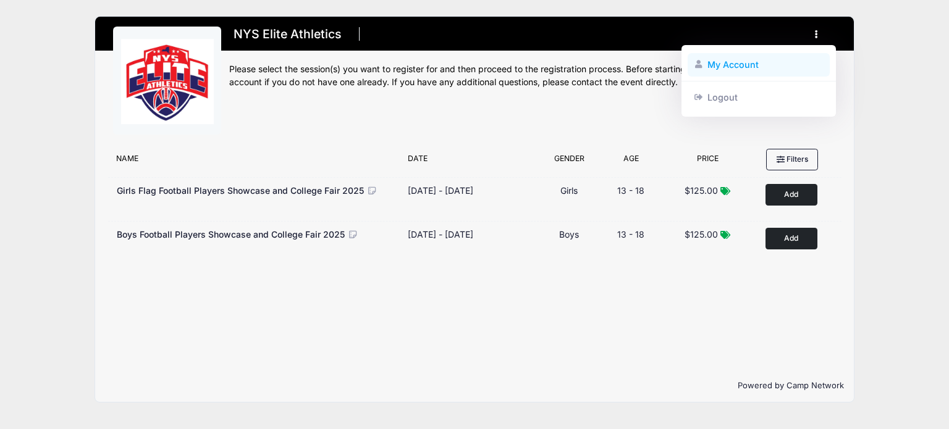
click at [741, 61] on link "My Account" at bounding box center [759, 64] width 143 height 23
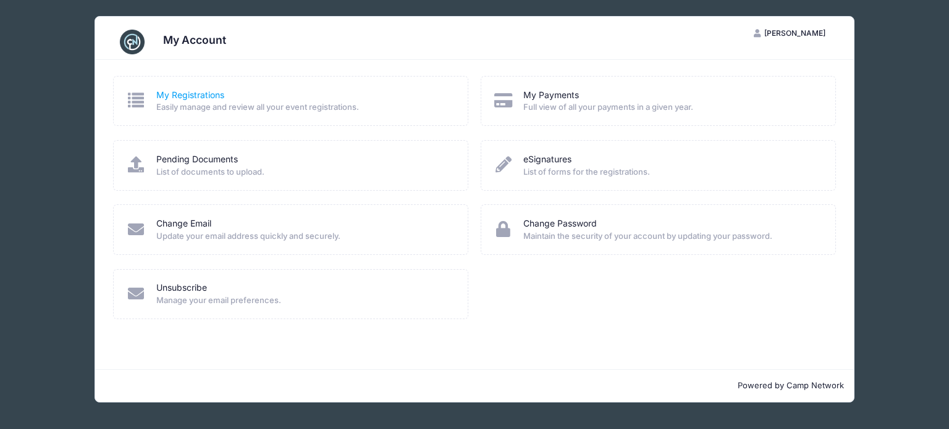
click at [171, 90] on link "My Registrations" at bounding box center [190, 95] width 68 height 13
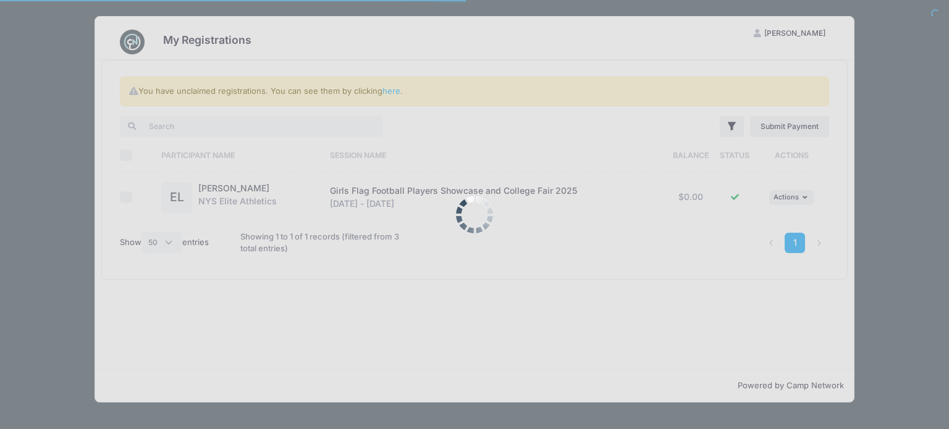
select select "50"
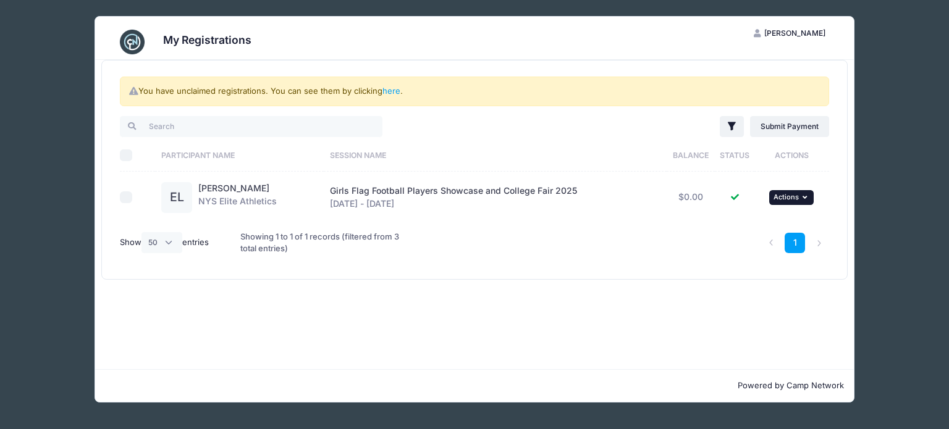
click at [807, 197] on icon "button" at bounding box center [805, 197] width 7 height 7
click at [744, 227] on link "View Registration" at bounding box center [752, 224] width 112 height 23
